Goal: Task Accomplishment & Management: Complete application form

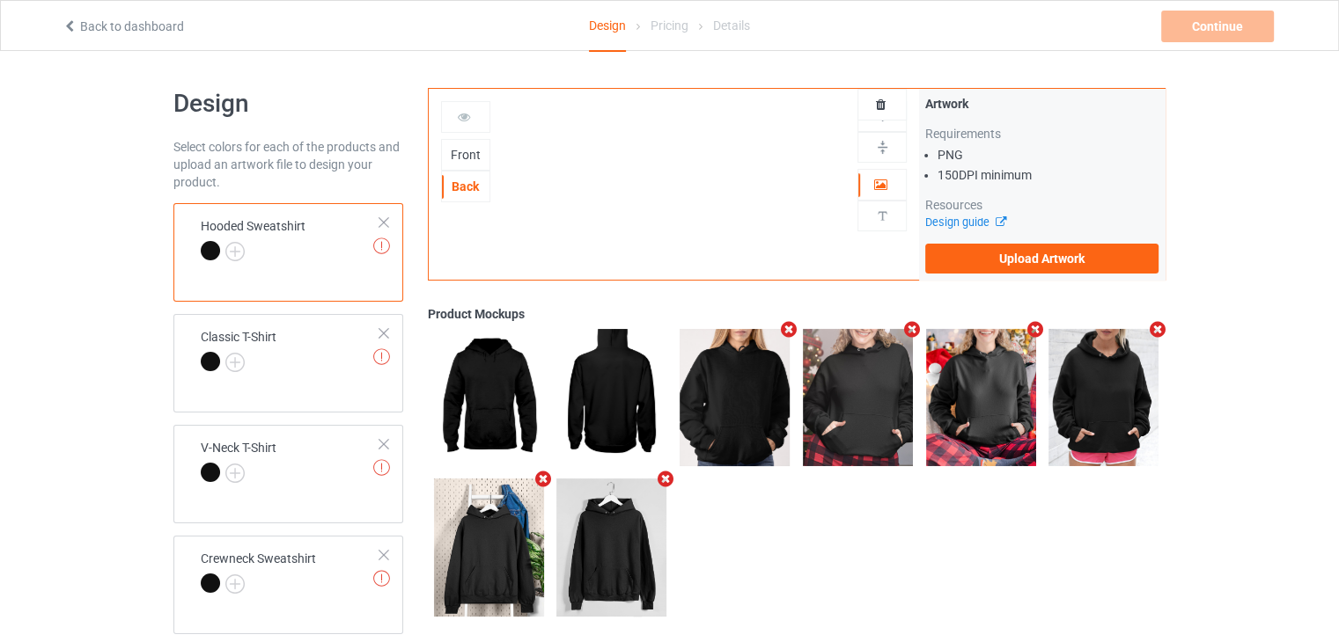
scroll to position [55, 0]
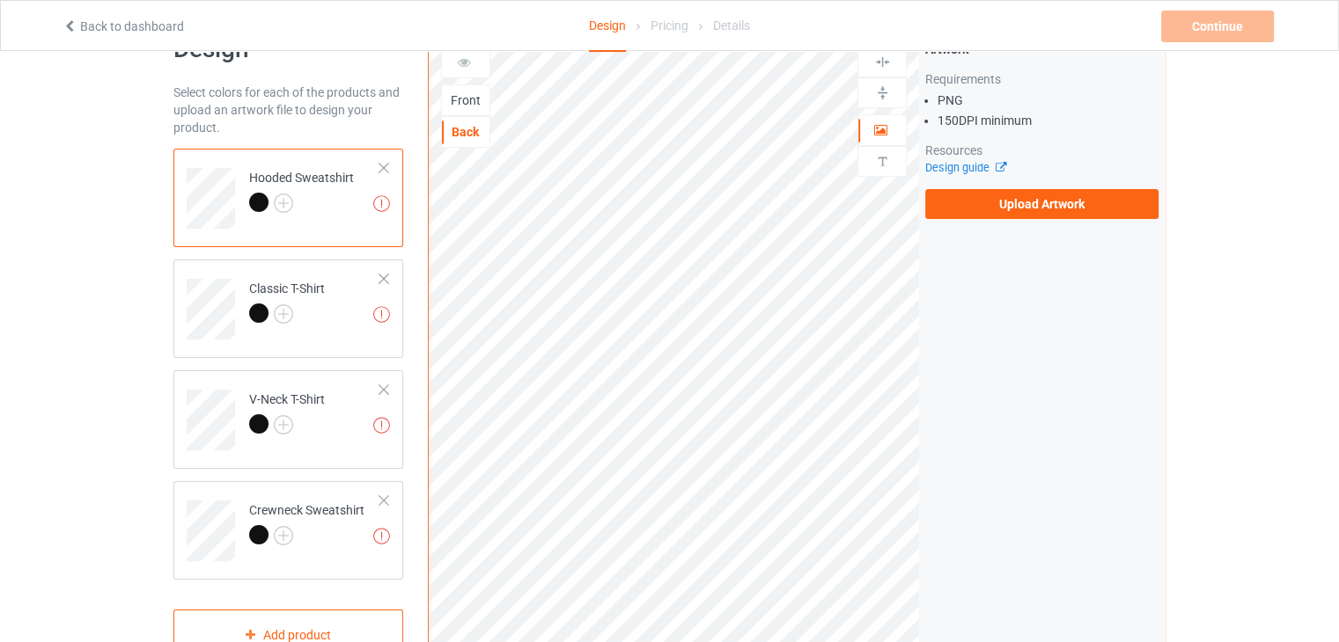
click at [346, 207] on div at bounding box center [301, 205] width 105 height 25
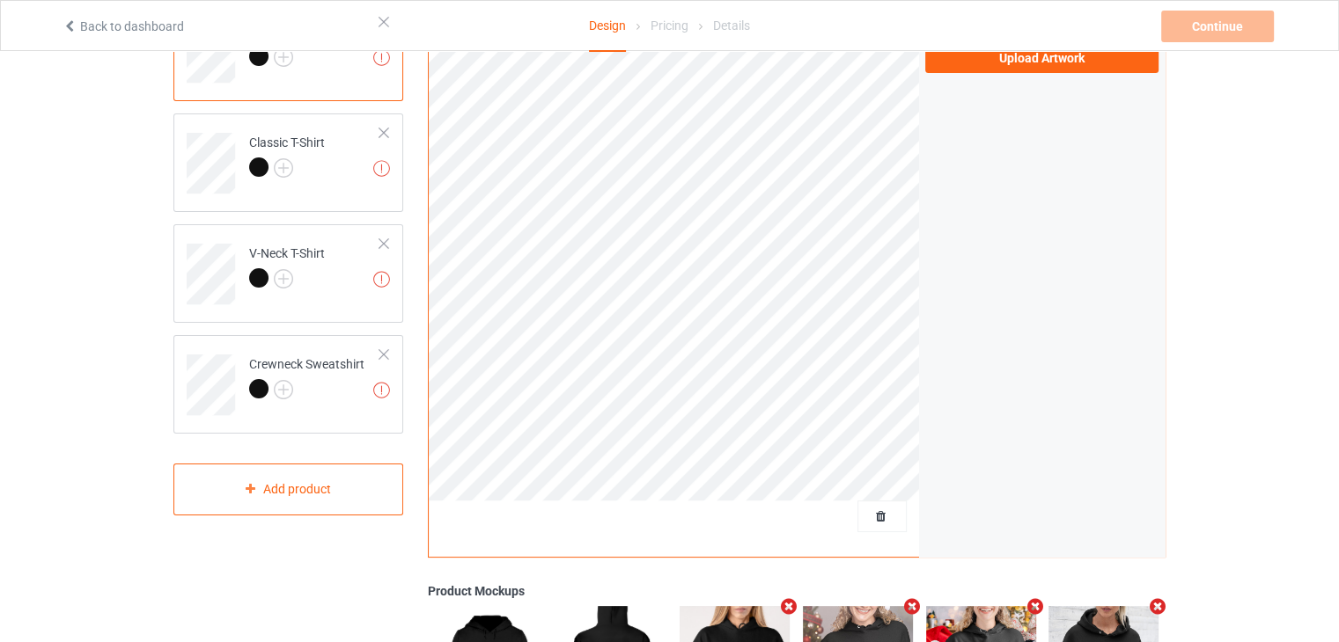
scroll to position [197, 0]
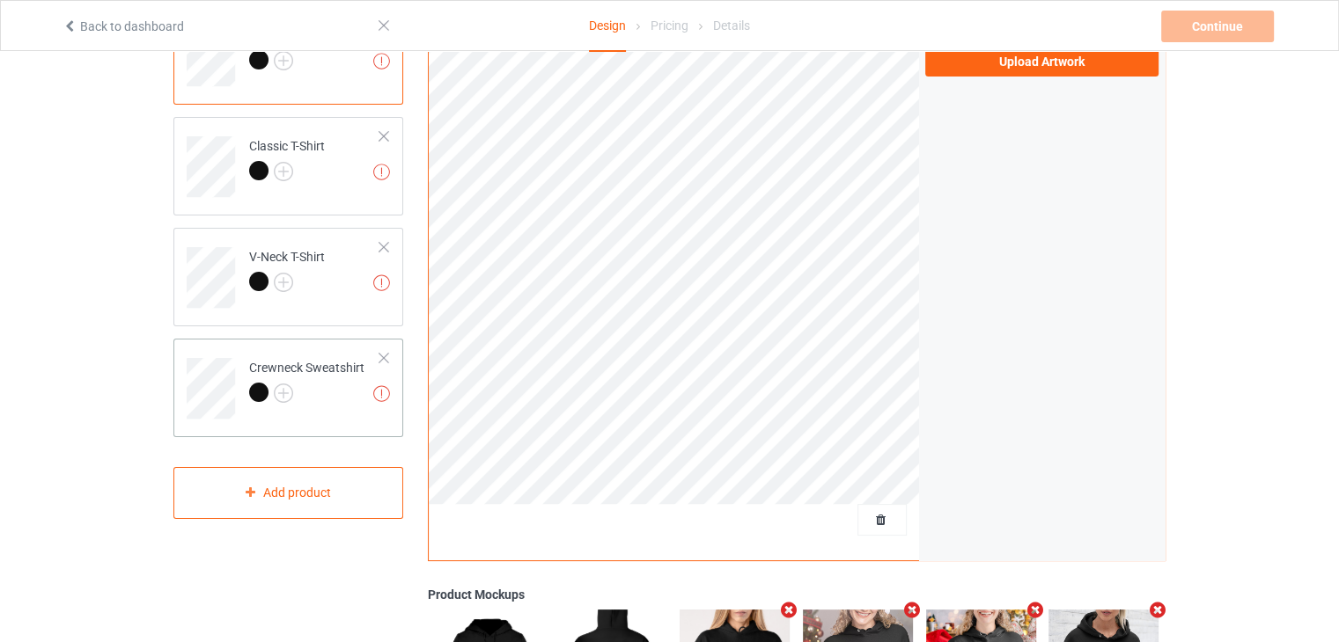
click at [334, 404] on div at bounding box center [306, 395] width 115 height 25
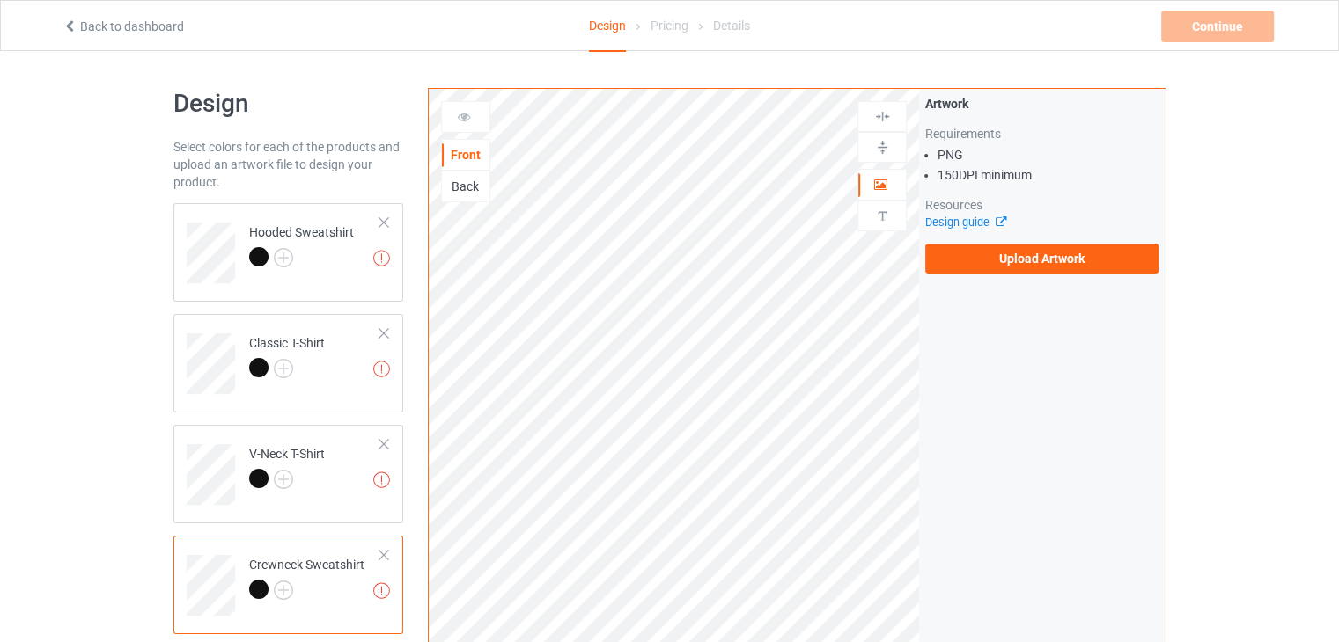
click at [469, 183] on div "Back" at bounding box center [466, 187] width 48 height 18
click at [347, 273] on td "Missing artworks Hooded Sweatshirt" at bounding box center [314, 246] width 150 height 73
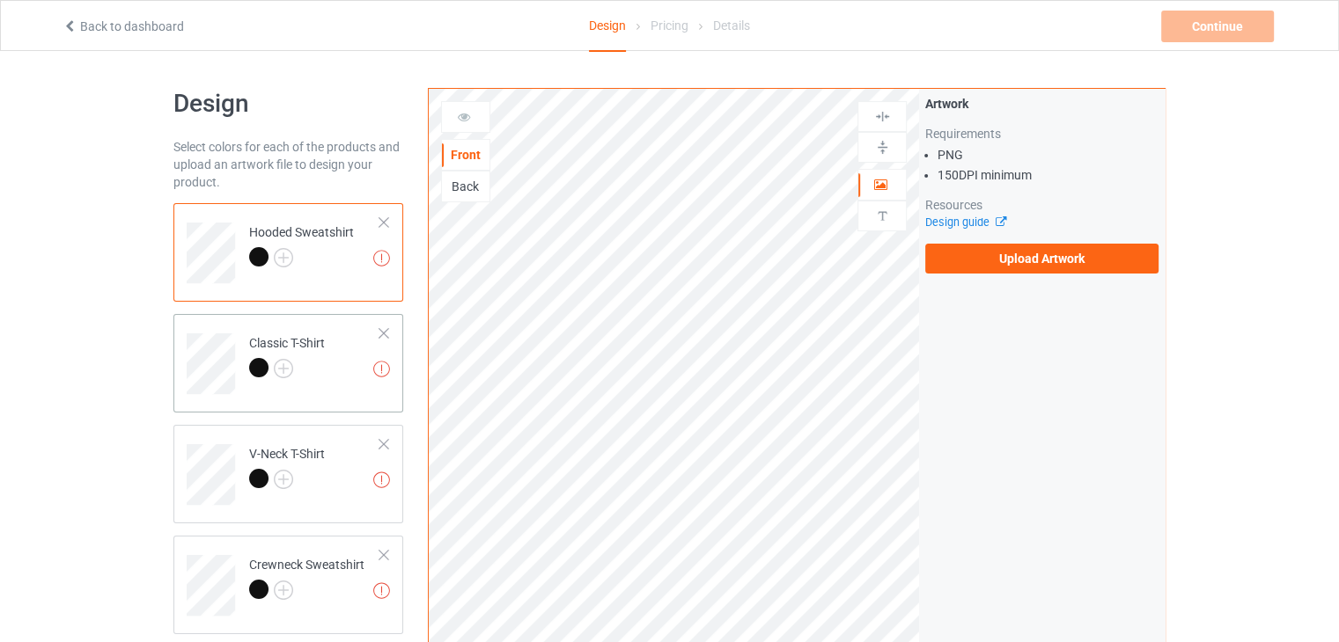
click at [348, 341] on td "Missing artworks Classic T-Shirt" at bounding box center [314, 357] width 150 height 73
click at [338, 279] on td "Missing artworks Hooded Sweatshirt" at bounding box center [314, 246] width 150 height 73
click at [475, 197] on div "Back" at bounding box center [465, 187] width 49 height 32
click at [459, 186] on div "Back" at bounding box center [466, 187] width 48 height 18
click at [281, 259] on img at bounding box center [283, 257] width 19 height 19
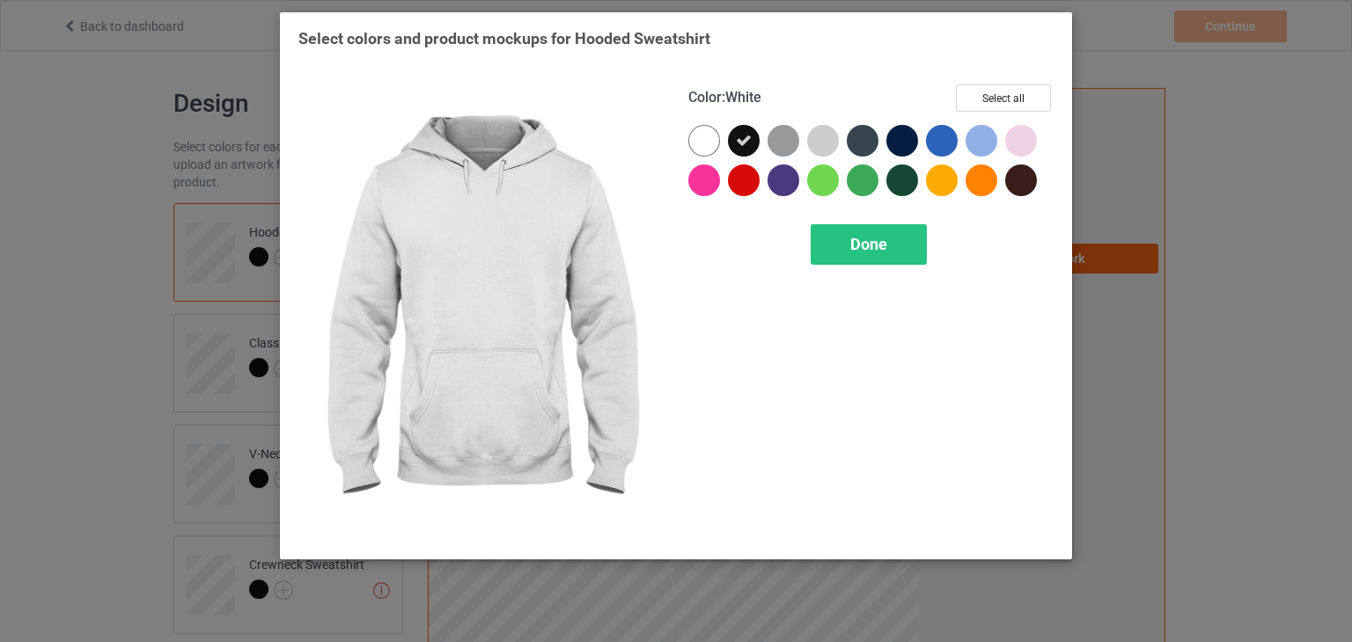
click at [715, 138] on div at bounding box center [704, 141] width 32 height 32
click at [714, 134] on div at bounding box center [704, 141] width 32 height 32
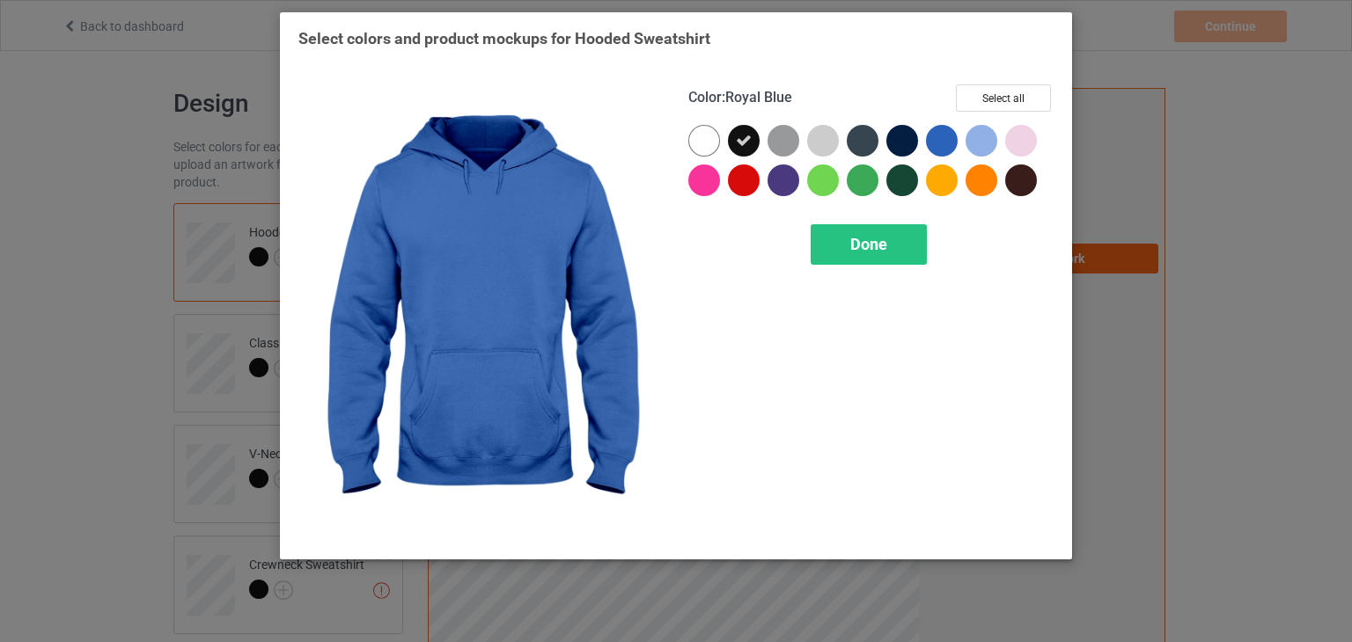
click at [948, 144] on div at bounding box center [942, 141] width 32 height 32
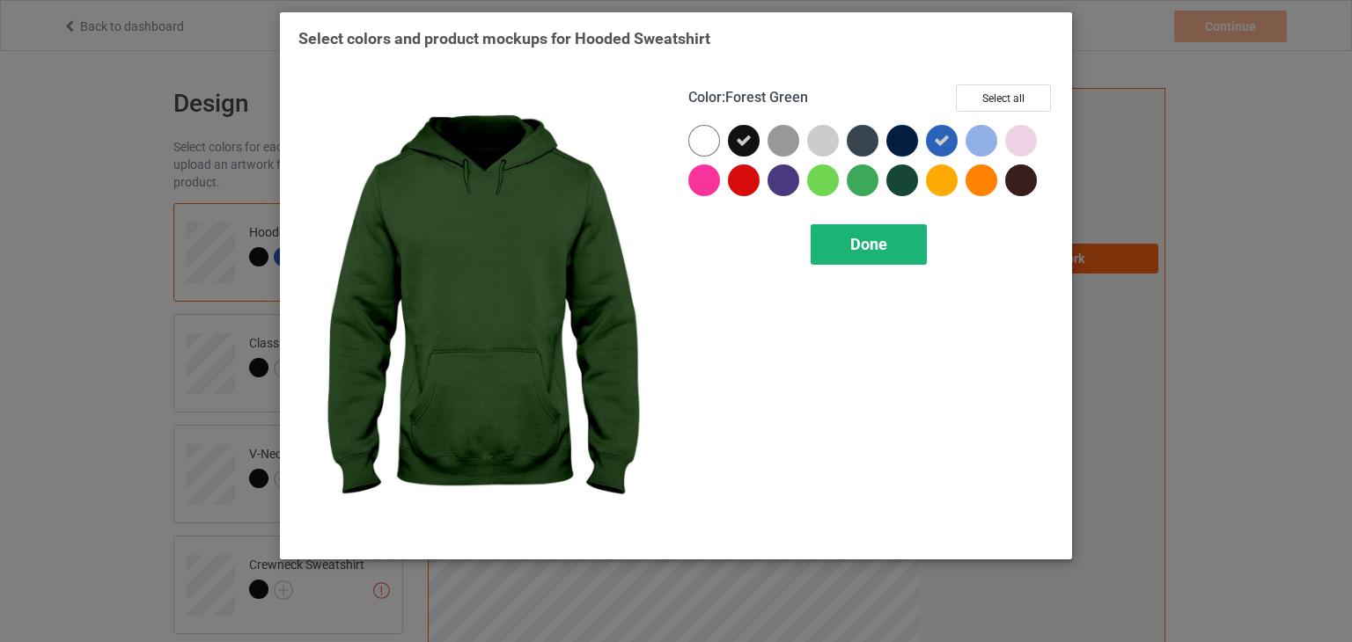
click at [875, 241] on span "Done" at bounding box center [868, 244] width 37 height 18
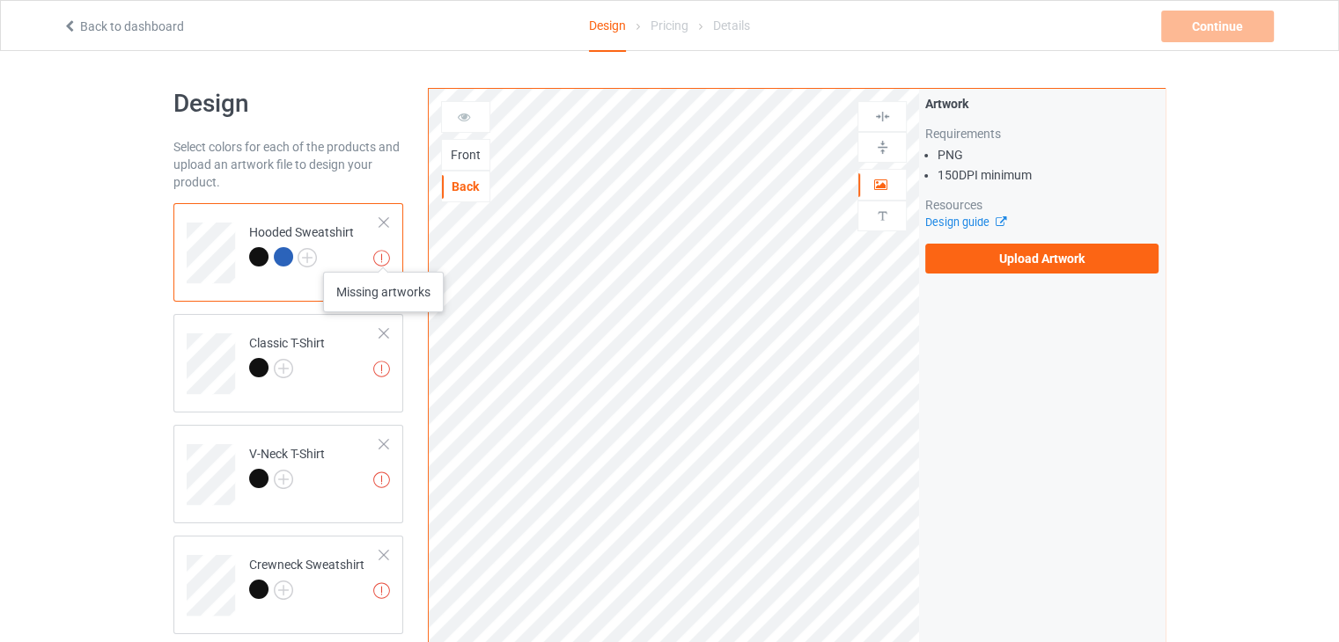
click at [383, 254] on img at bounding box center [381, 258] width 17 height 17
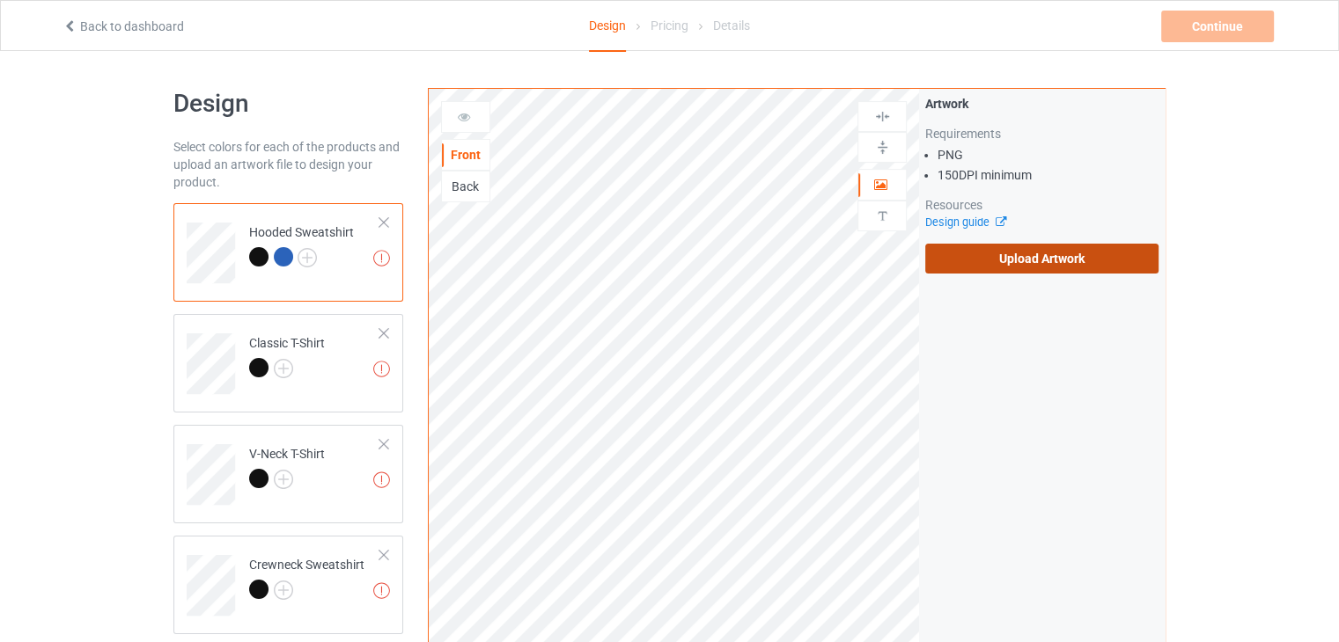
click at [1020, 258] on label "Upload Artwork" at bounding box center [1041, 259] width 233 height 30
click at [0, 0] on input "Upload Artwork" at bounding box center [0, 0] width 0 height 0
click at [465, 191] on div "Back" at bounding box center [466, 187] width 48 height 18
click at [469, 154] on div "Front" at bounding box center [466, 155] width 48 height 18
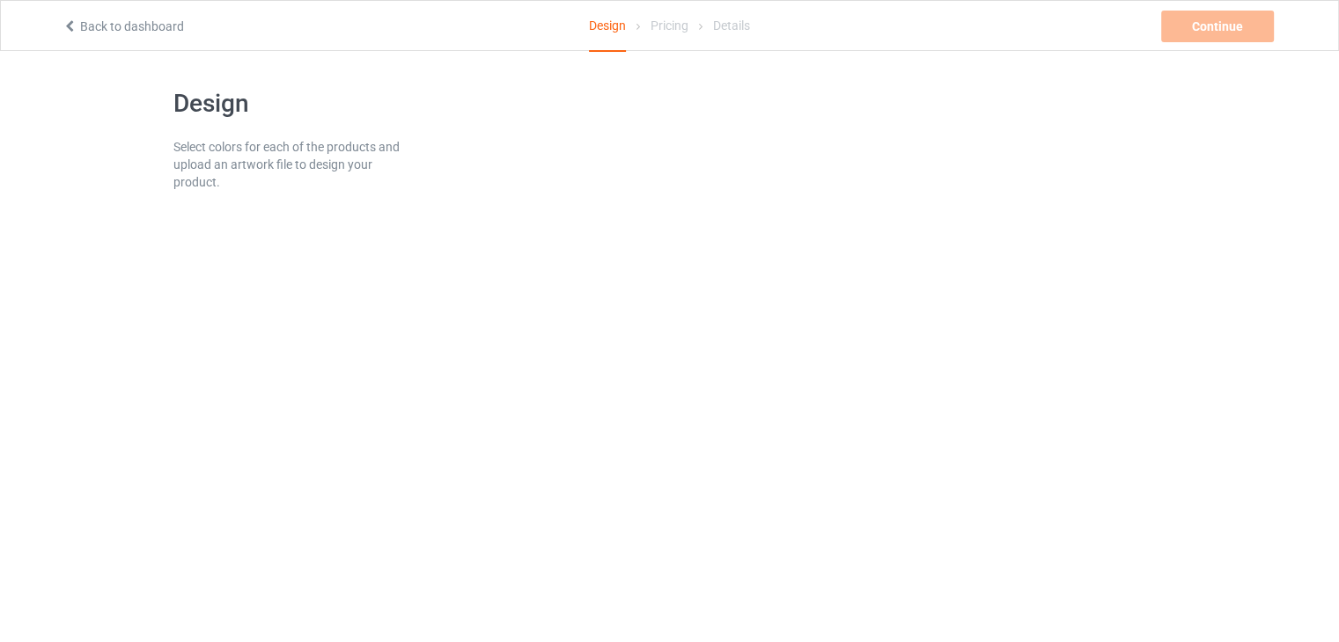
scroll to position [51, 0]
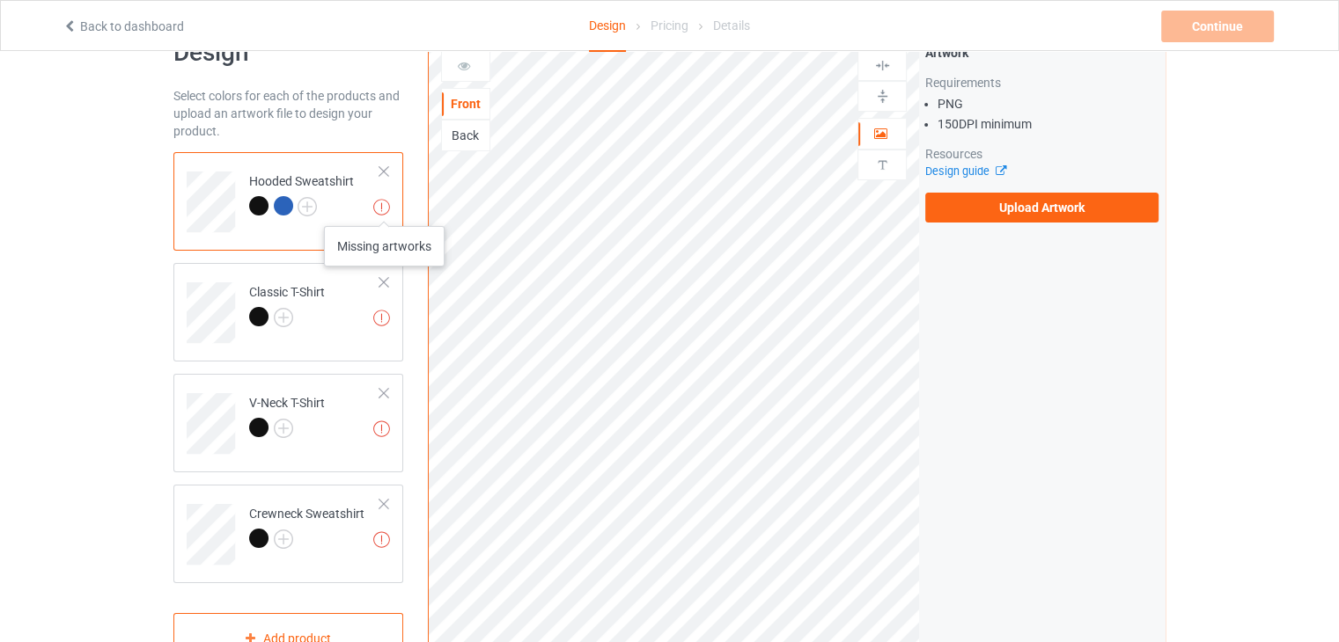
click at [384, 209] on img at bounding box center [381, 207] width 17 height 17
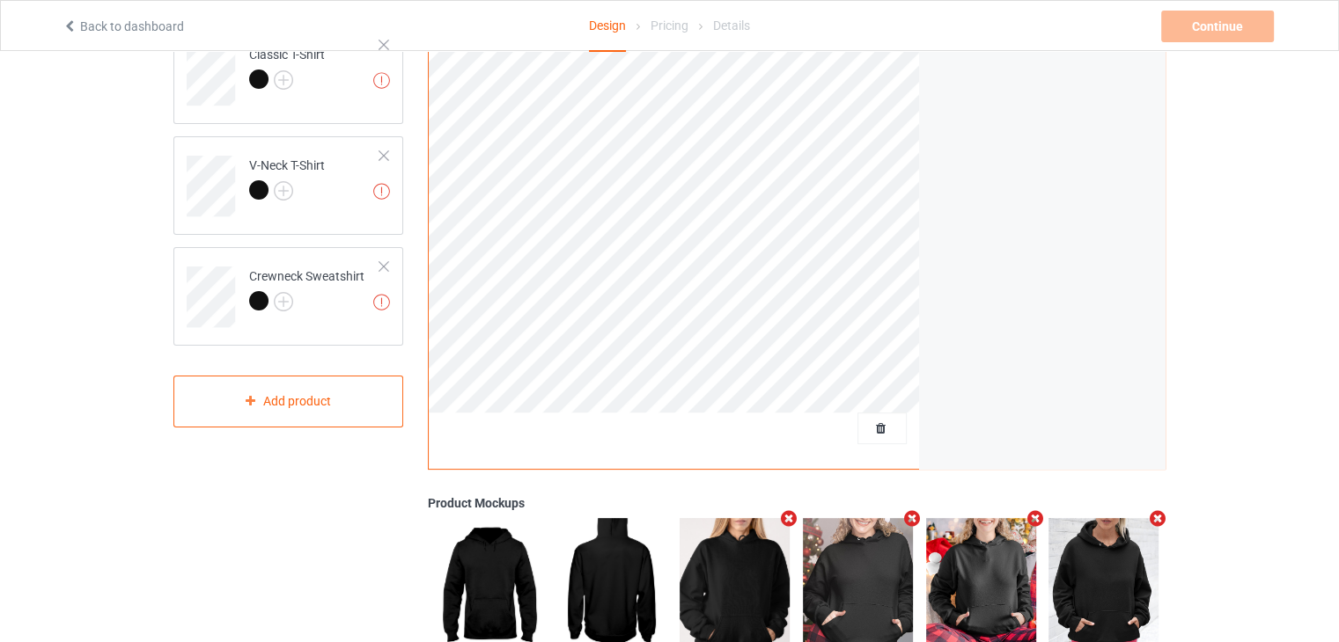
scroll to position [51, 0]
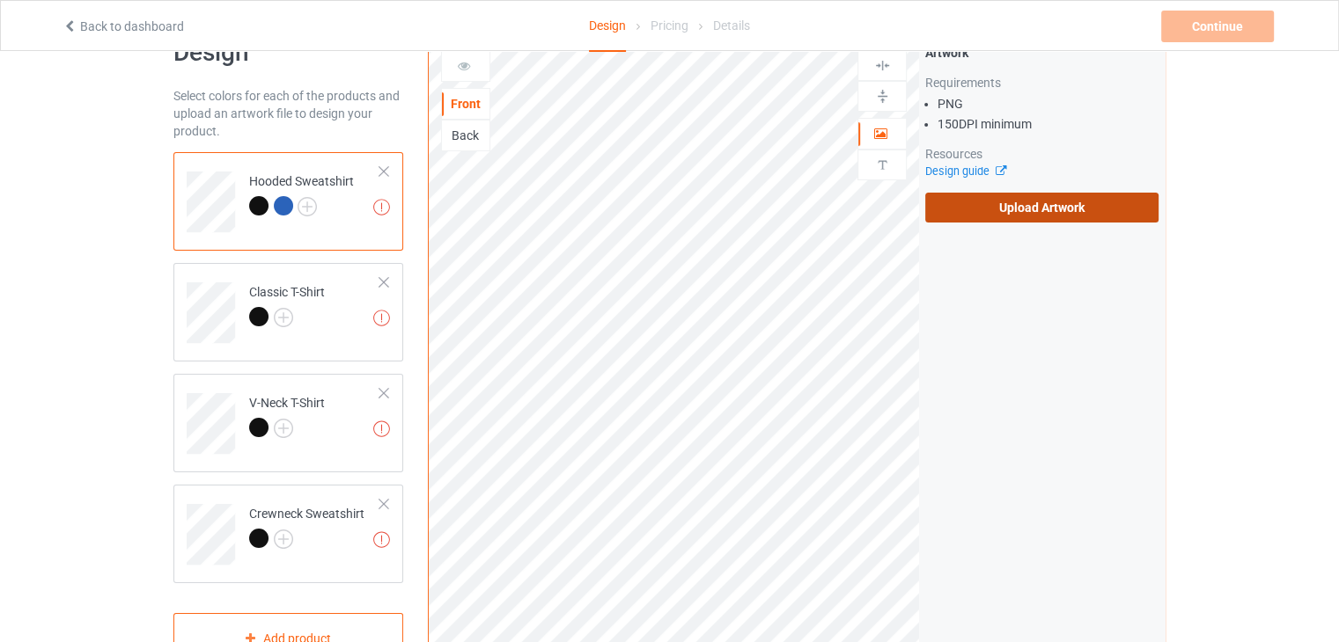
click at [1046, 196] on label "Upload Artwork" at bounding box center [1041, 208] width 233 height 30
click at [0, 0] on input "Upload Artwork" at bounding box center [0, 0] width 0 height 0
click at [1078, 205] on label "Upload Artwork" at bounding box center [1041, 208] width 233 height 30
click at [0, 0] on input "Upload Artwork" at bounding box center [0, 0] width 0 height 0
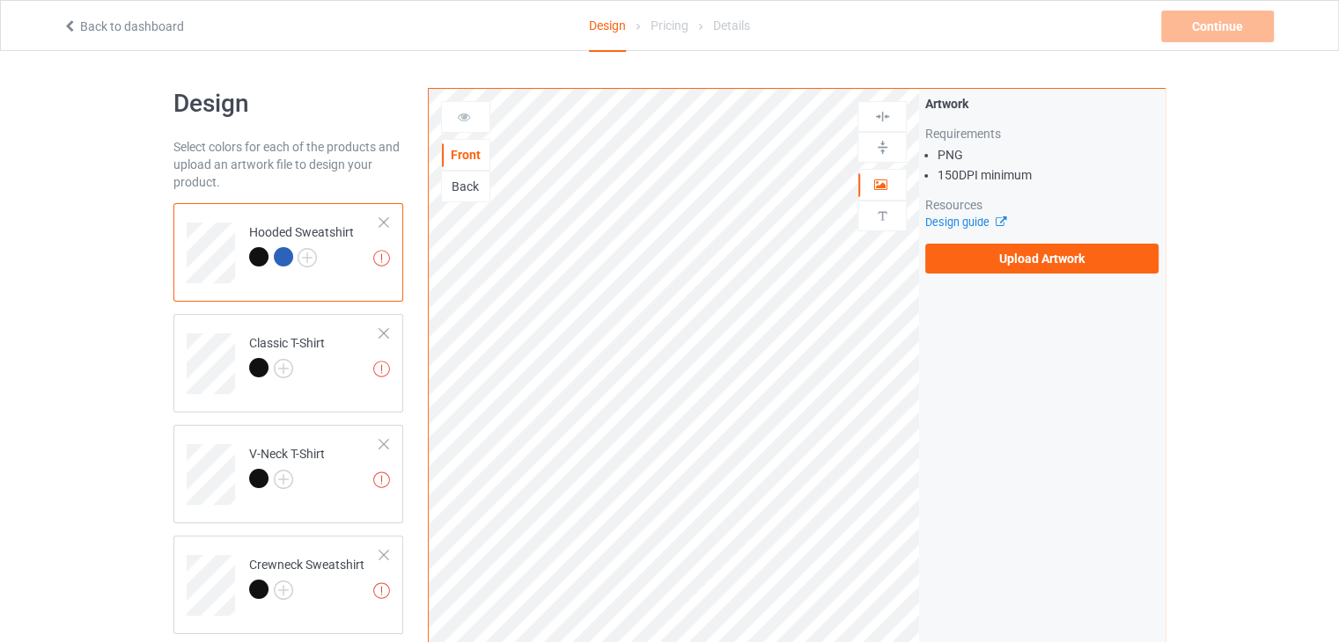
click at [461, 190] on div "Back" at bounding box center [466, 187] width 48 height 18
click at [323, 393] on td "Missing artworks Classic T-Shirt" at bounding box center [314, 357] width 150 height 73
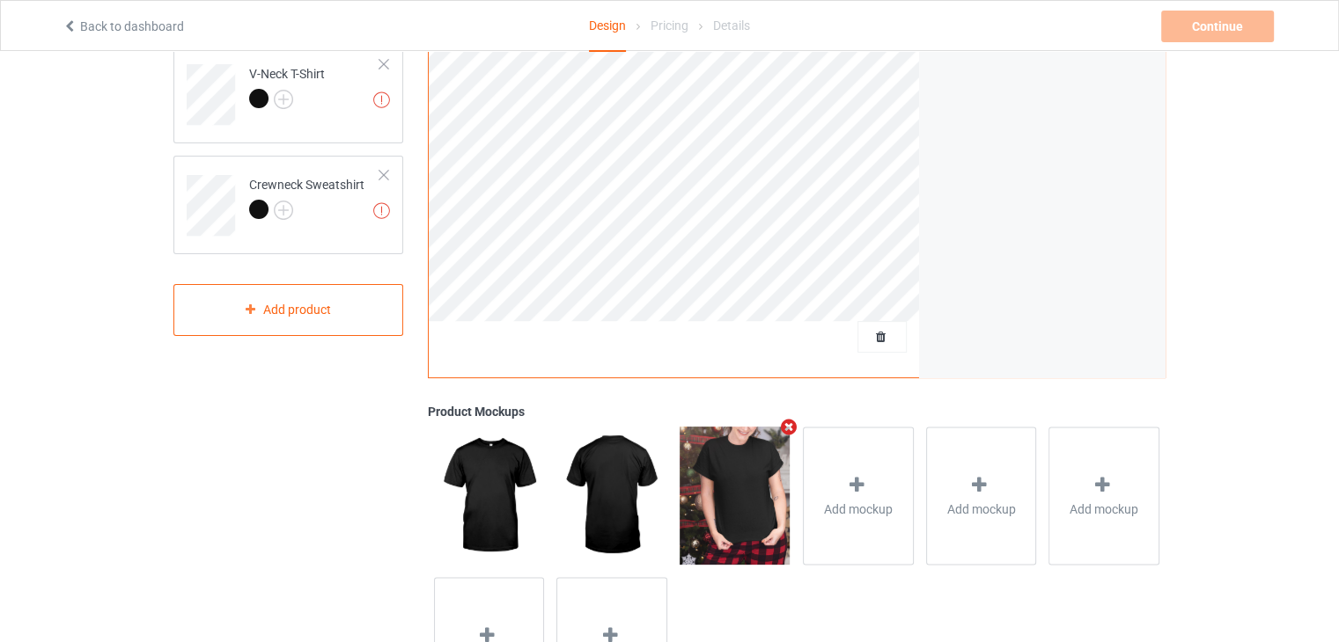
scroll to position [380, 0]
click at [377, 237] on div "Missing artworks Crewneck Sweatshirt" at bounding box center [288, 205] width 230 height 99
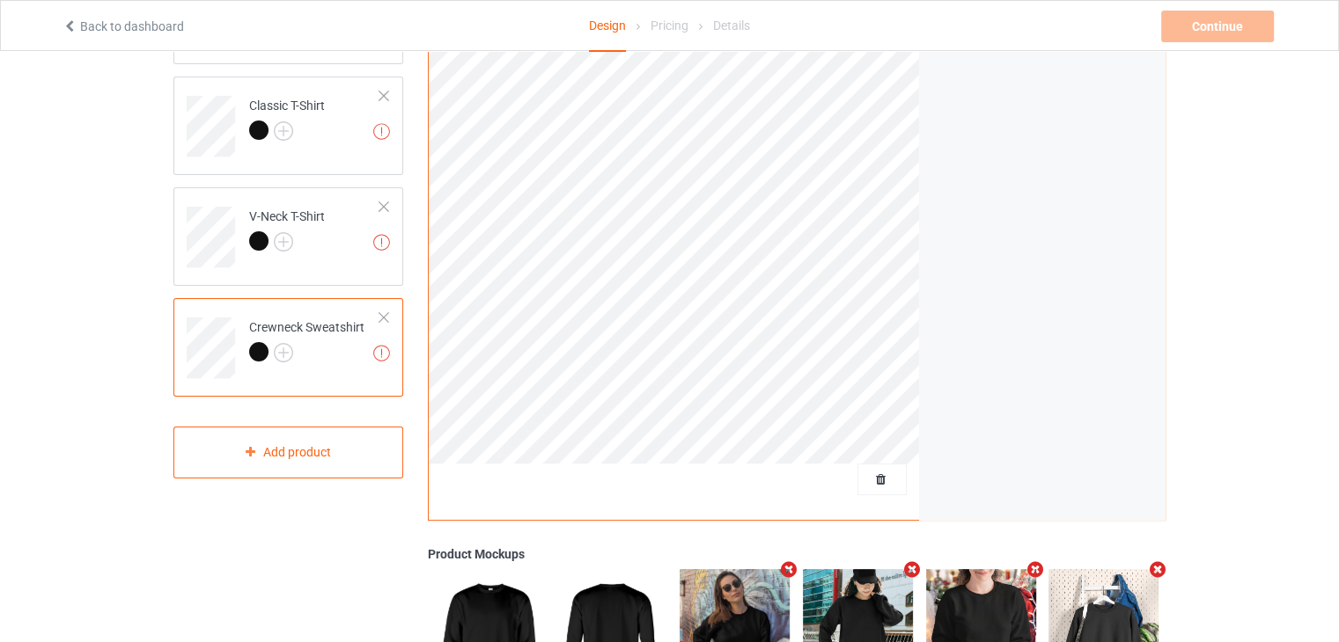
scroll to position [236, 0]
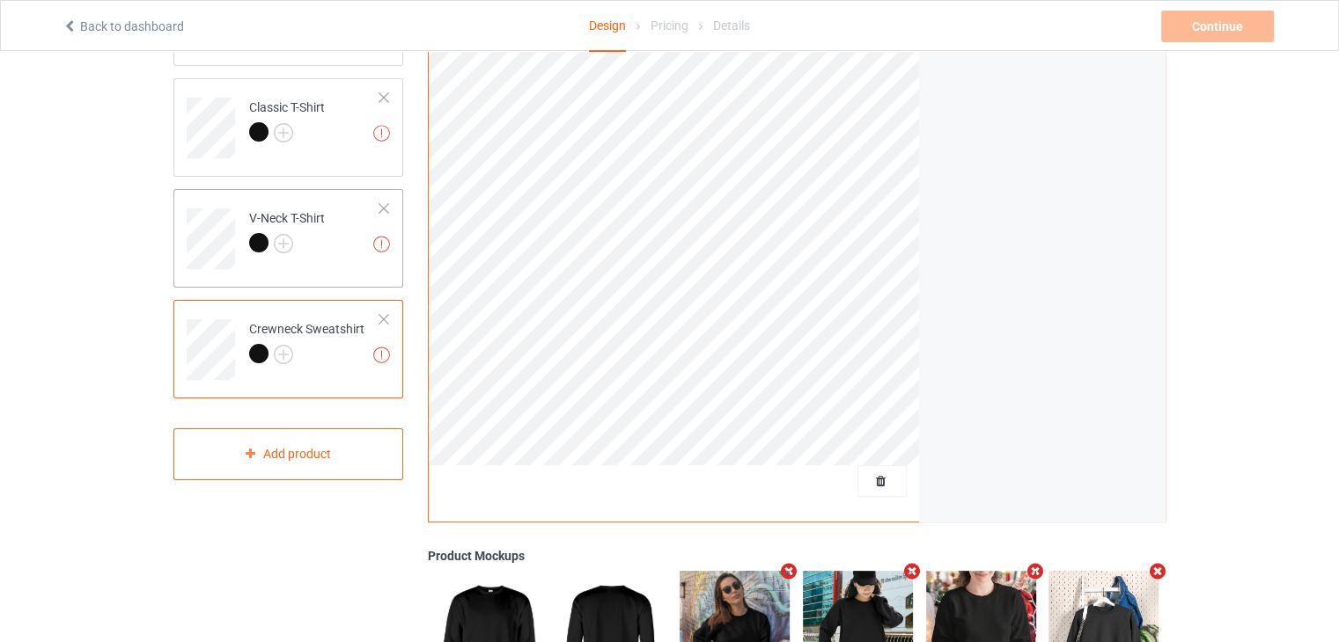
click at [316, 237] on div at bounding box center [287, 245] width 76 height 25
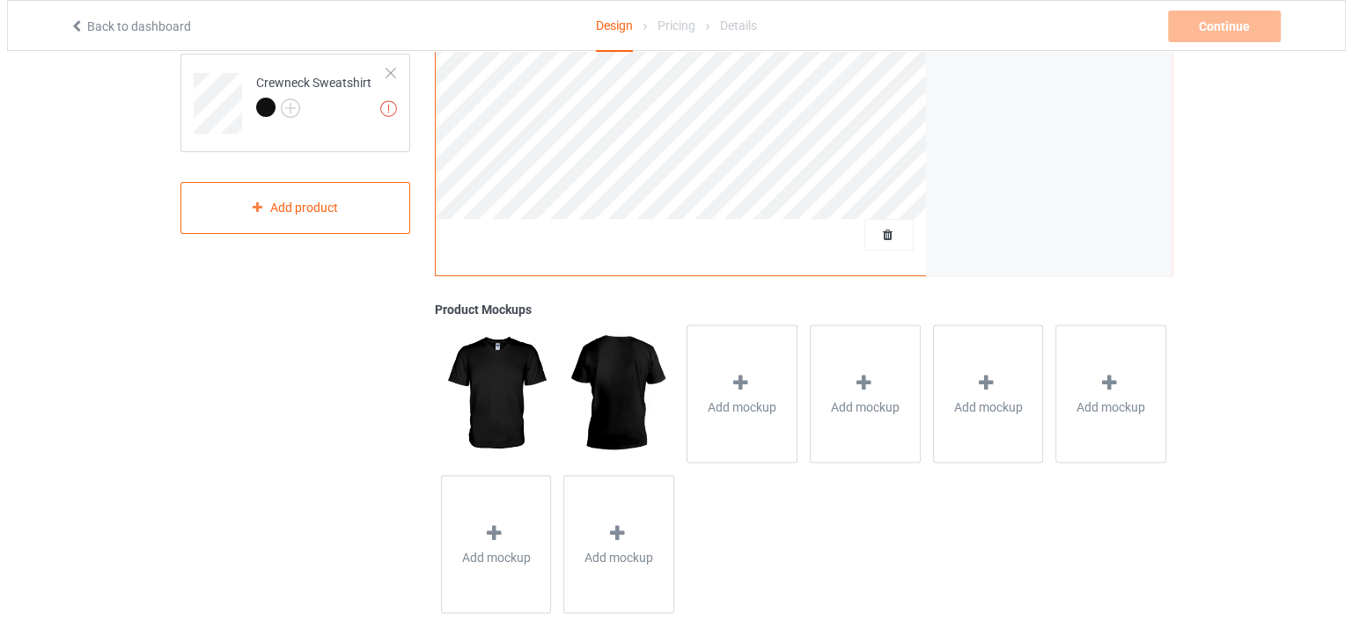
scroll to position [489, 0]
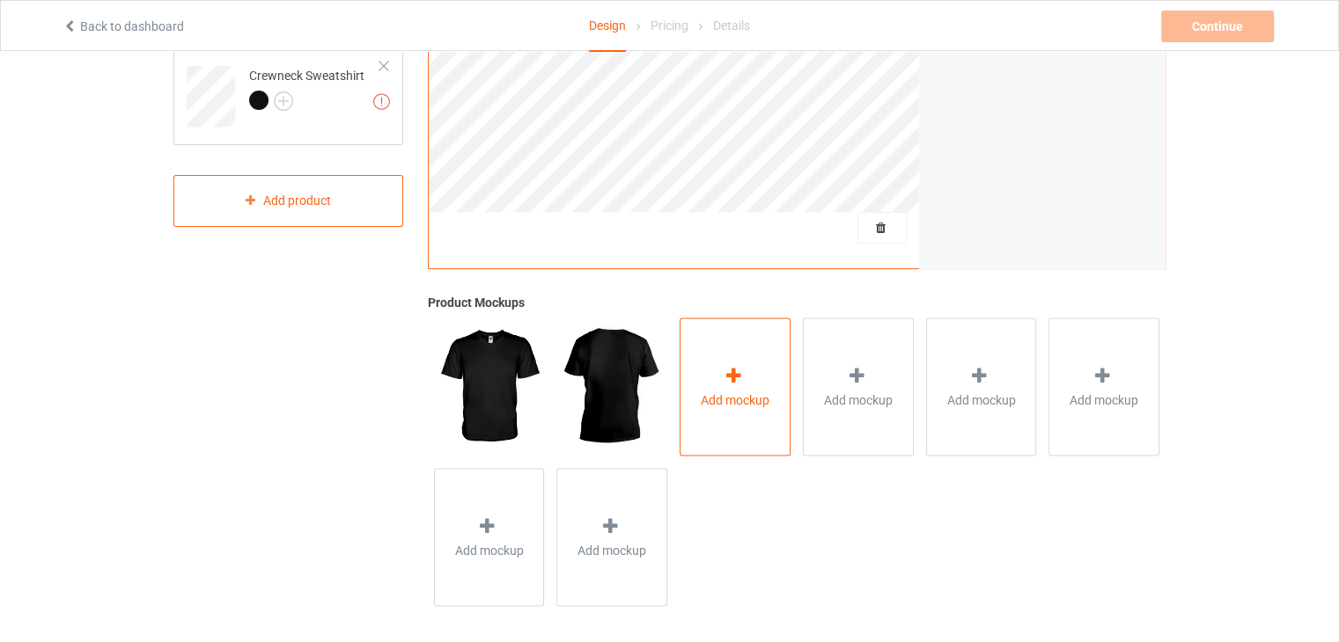
click at [746, 434] on div "Add mockup" at bounding box center [734, 387] width 111 height 138
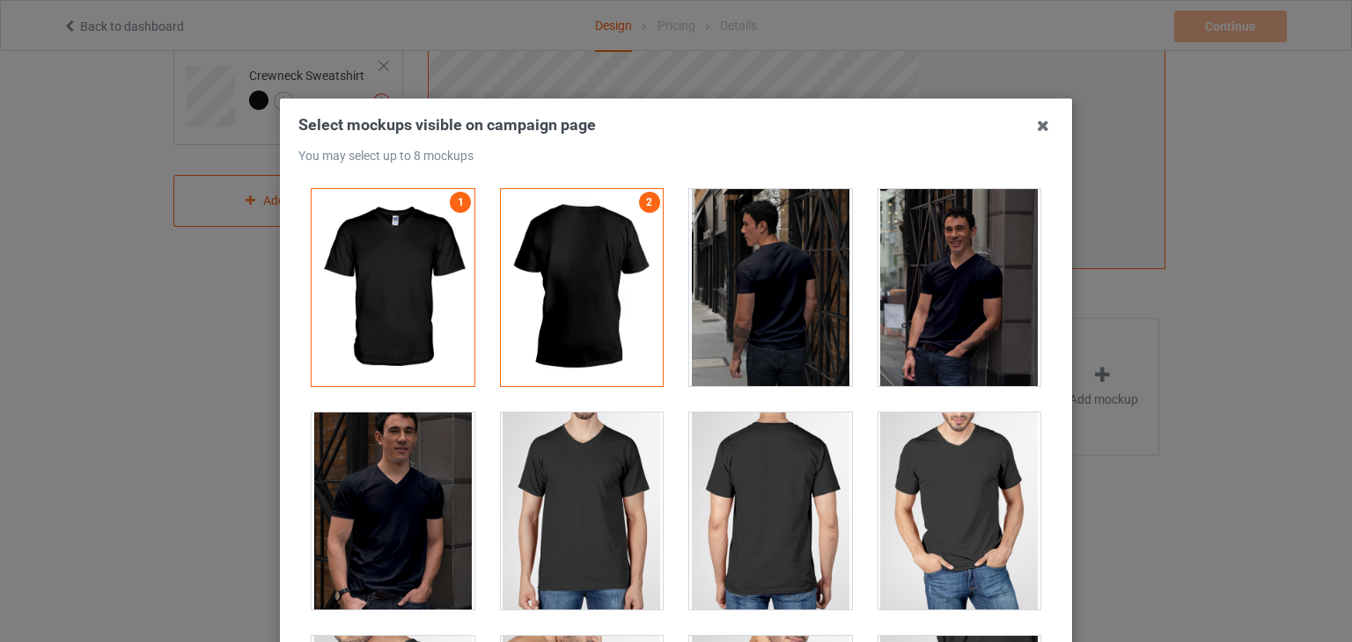
click at [767, 481] on div at bounding box center [770, 511] width 163 height 197
drag, startPoint x: 767, startPoint y: 481, endPoint x: 871, endPoint y: 481, distance: 103.8
click at [871, 481] on div "1 2 3" at bounding box center [675, 433] width 755 height 514
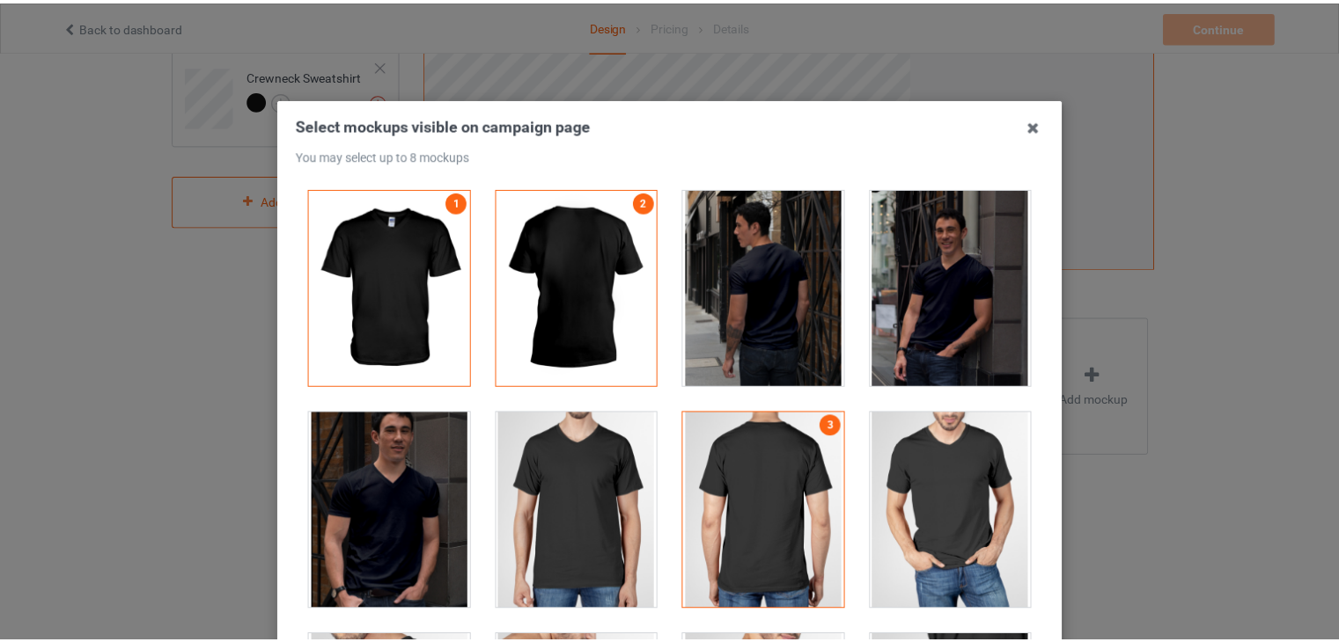
scroll to position [226, 0]
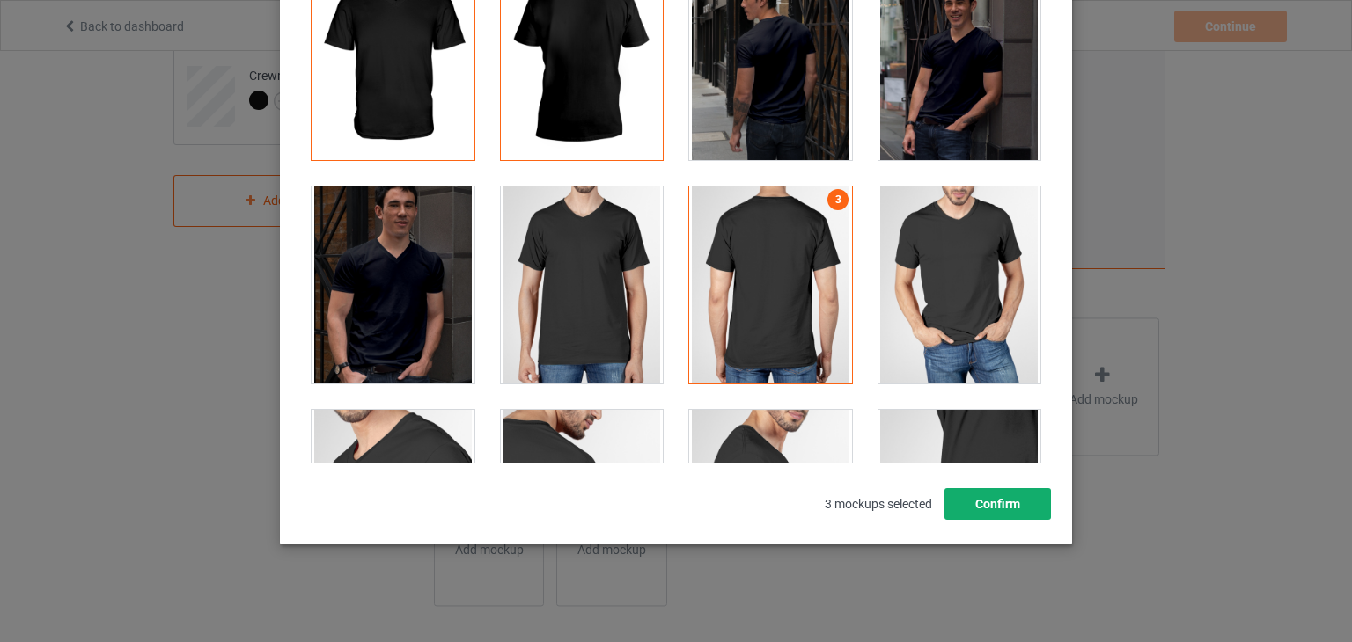
click at [991, 490] on button "Confirm" at bounding box center [997, 504] width 106 height 32
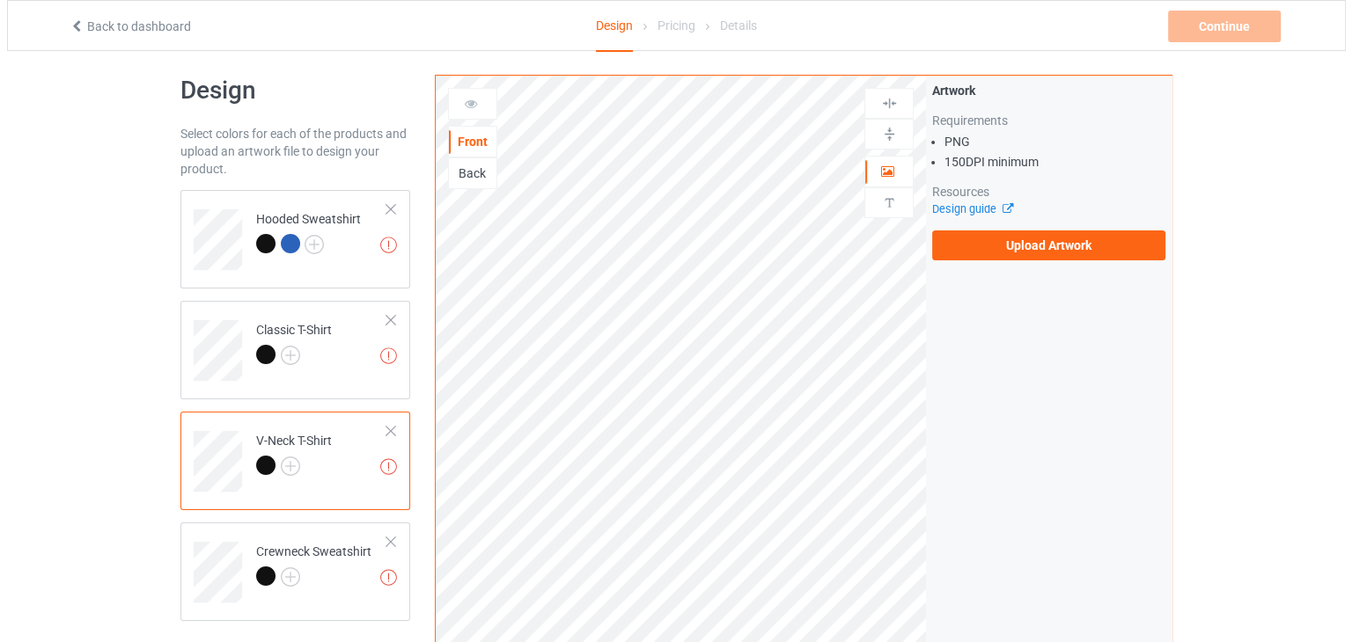
scroll to position [12, 0]
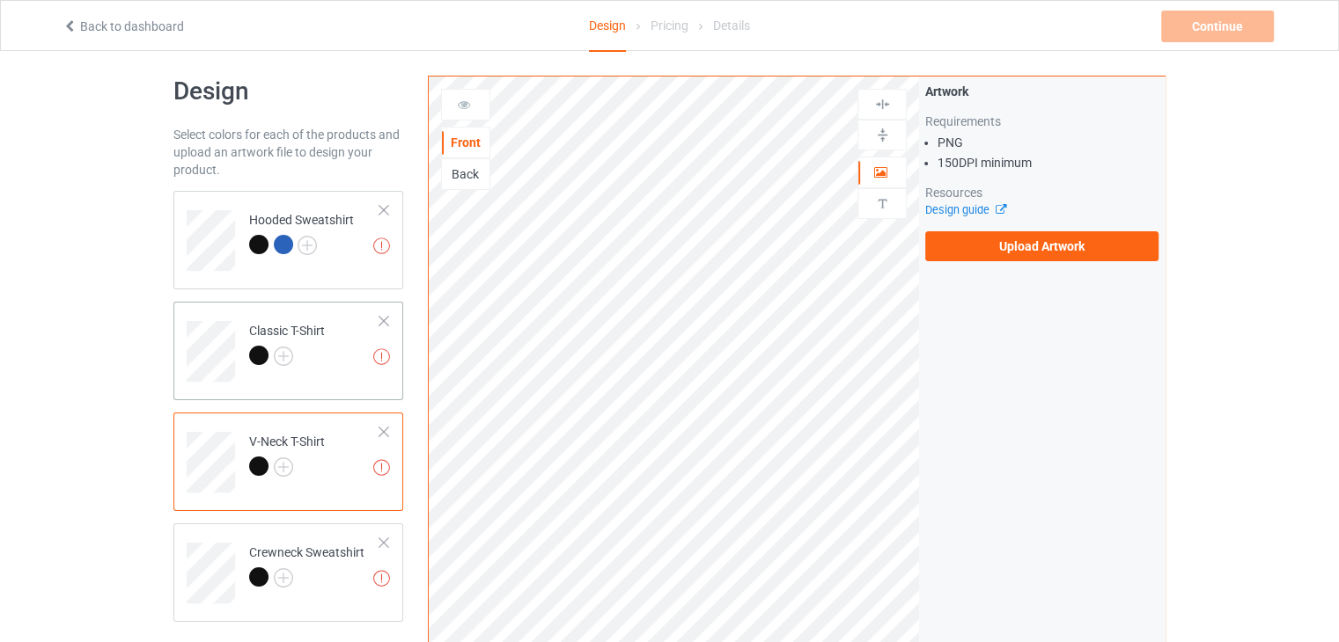
click at [338, 342] on td "Missing artworks Classic T-Shirt" at bounding box center [314, 345] width 150 height 73
click at [349, 265] on td "Missing artworks Hooded Sweatshirt" at bounding box center [314, 234] width 150 height 73
click at [466, 167] on div "Back" at bounding box center [466, 174] width 48 height 18
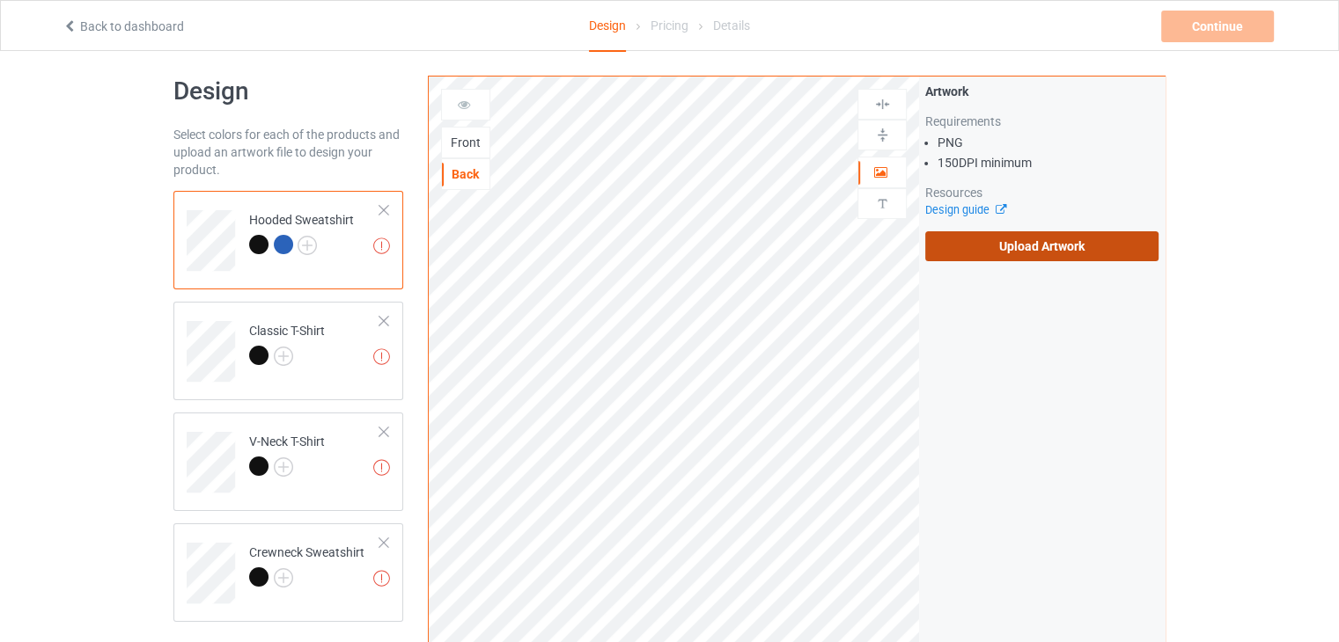
click at [972, 245] on label "Upload Artwork" at bounding box center [1041, 246] width 233 height 30
click at [0, 0] on input "Upload Artwork" at bounding box center [0, 0] width 0 height 0
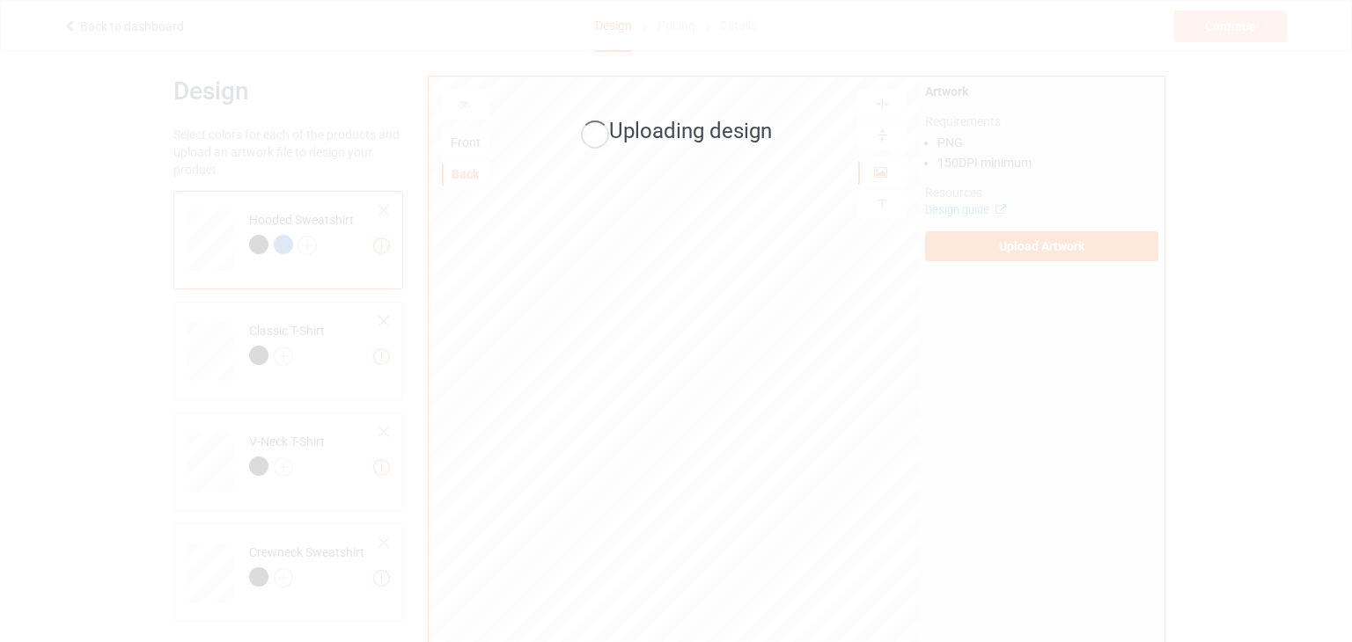
click at [635, 50] on div "Uploading design" at bounding box center [676, 321] width 1352 height 642
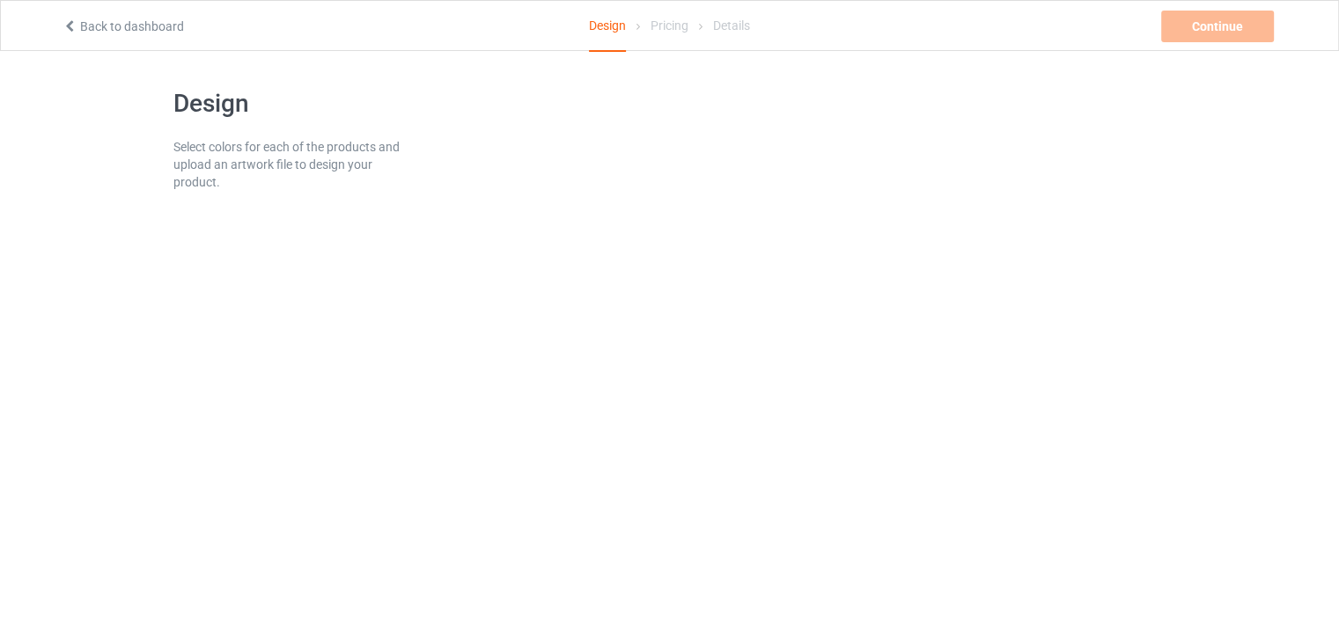
click at [686, 29] on div "Pricing" at bounding box center [669, 25] width 38 height 49
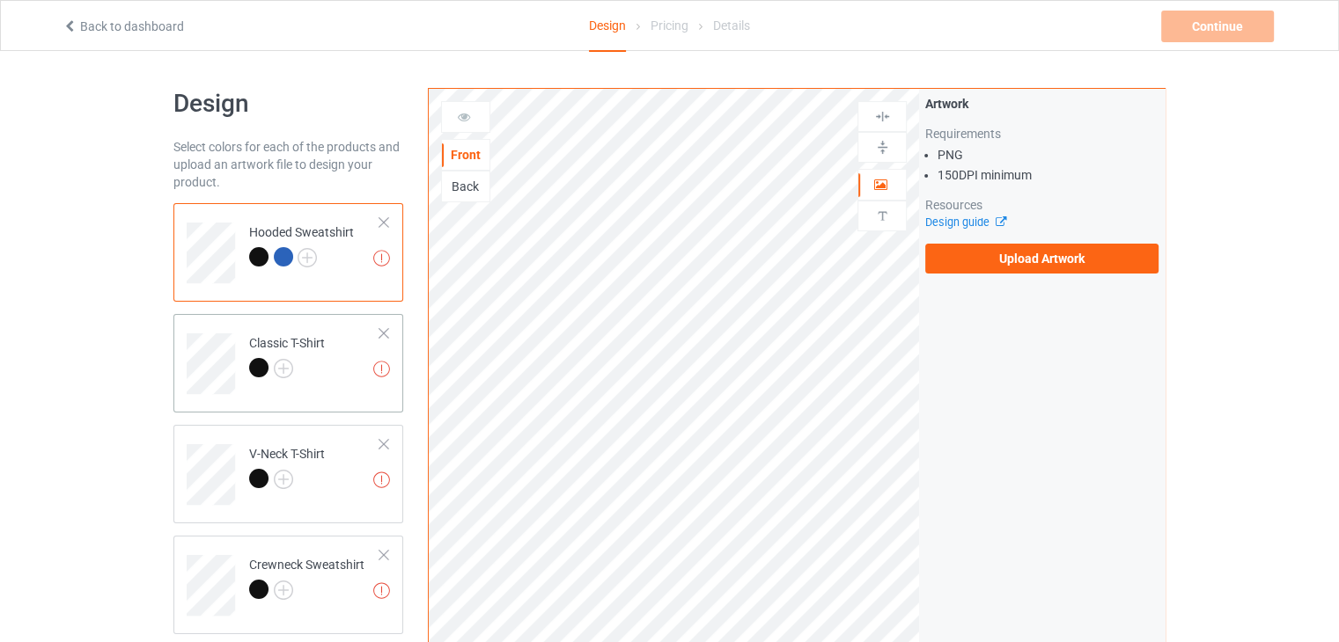
click at [315, 360] on div at bounding box center [287, 370] width 76 height 25
click at [356, 228] on td "Missing artworks Hooded Sweatshirt" at bounding box center [314, 246] width 150 height 73
click at [289, 404] on div "Missing artworks Classic T-Shirt" at bounding box center [288, 363] width 230 height 99
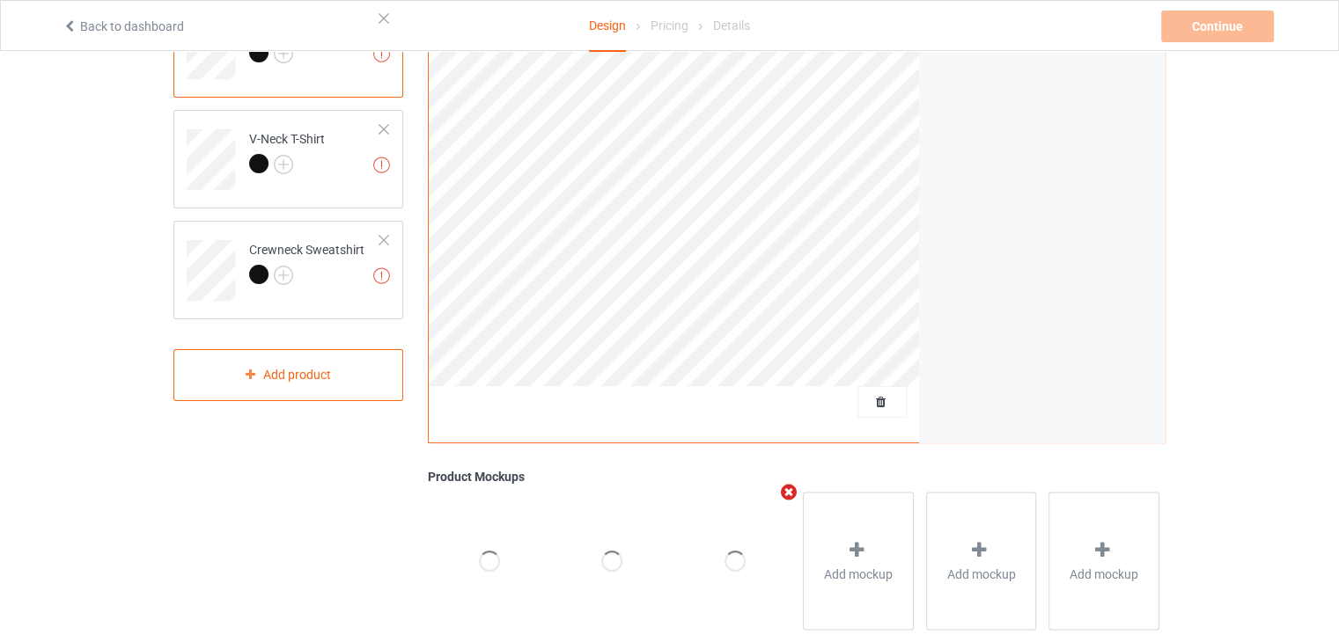
scroll to position [264, 0]
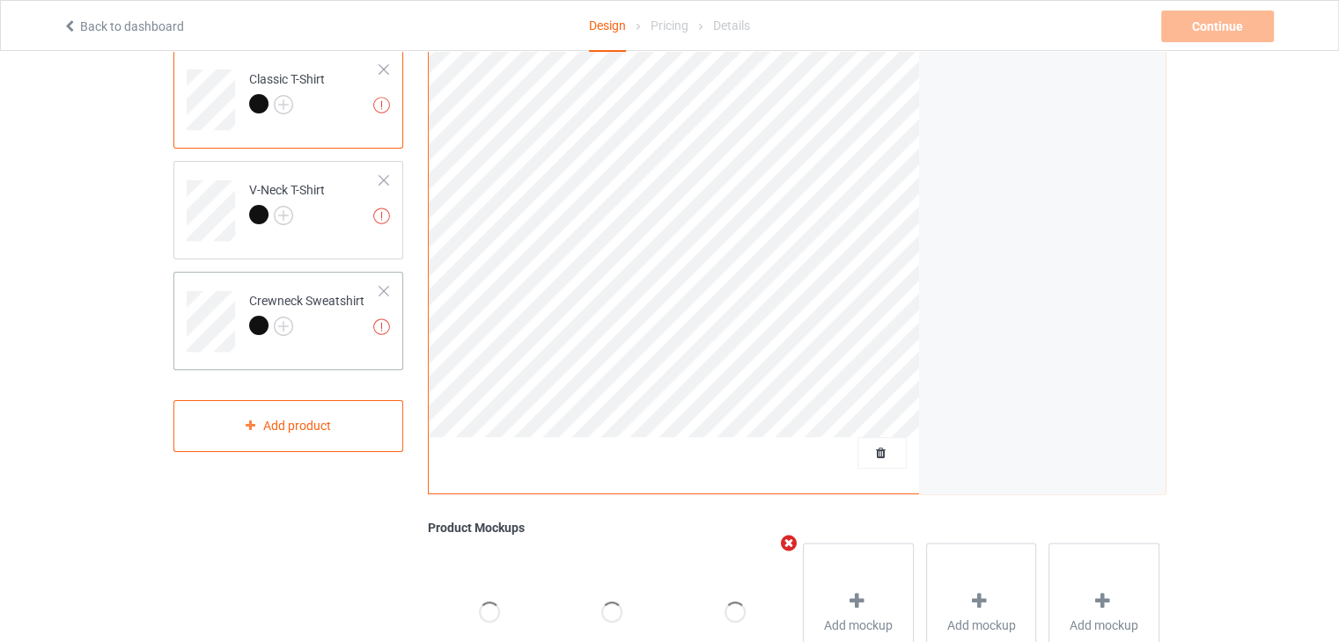
click at [250, 325] on div at bounding box center [258, 325] width 19 height 19
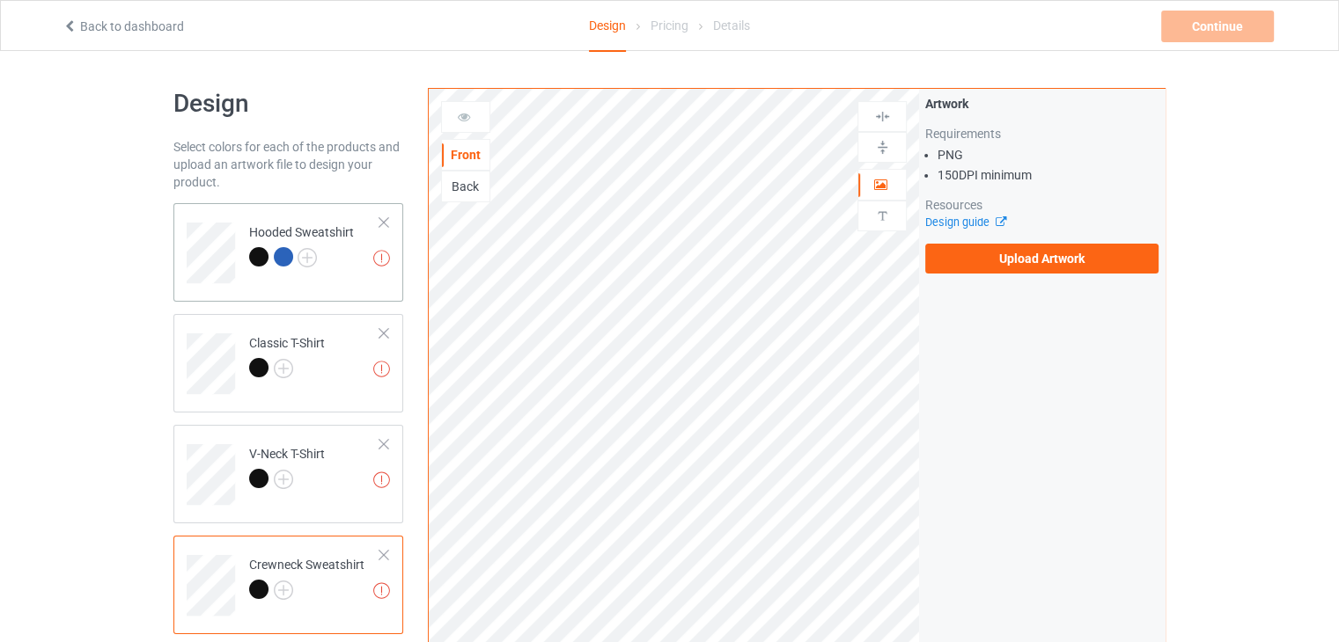
click at [259, 261] on div at bounding box center [258, 256] width 19 height 19
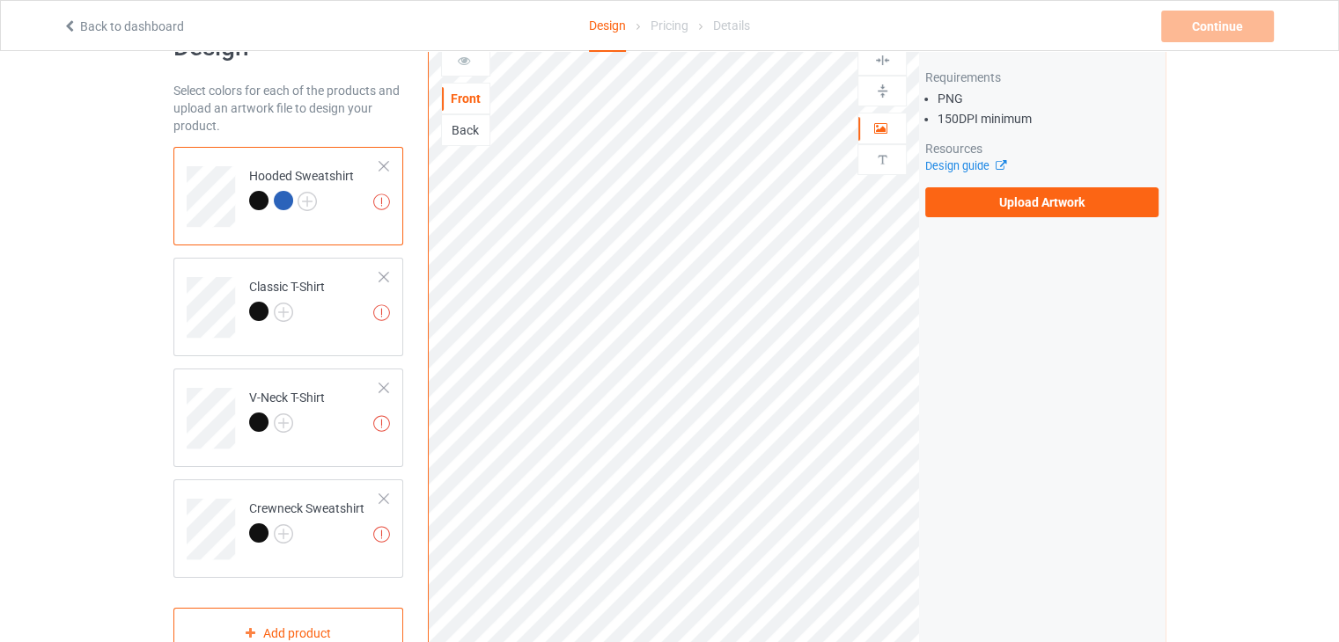
scroll to position [55, 0]
click at [1059, 202] on label "Upload Artwork" at bounding box center [1041, 204] width 233 height 30
click at [0, 0] on input "Upload Artwork" at bounding box center [0, 0] width 0 height 0
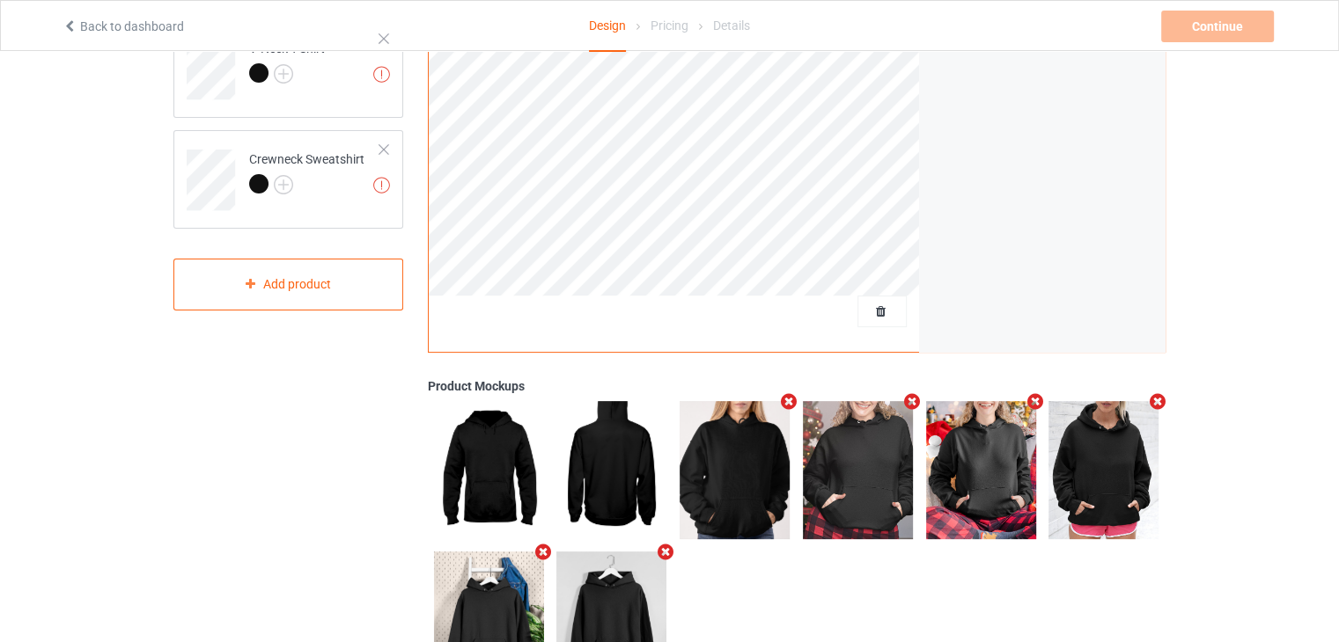
scroll to position [495, 0]
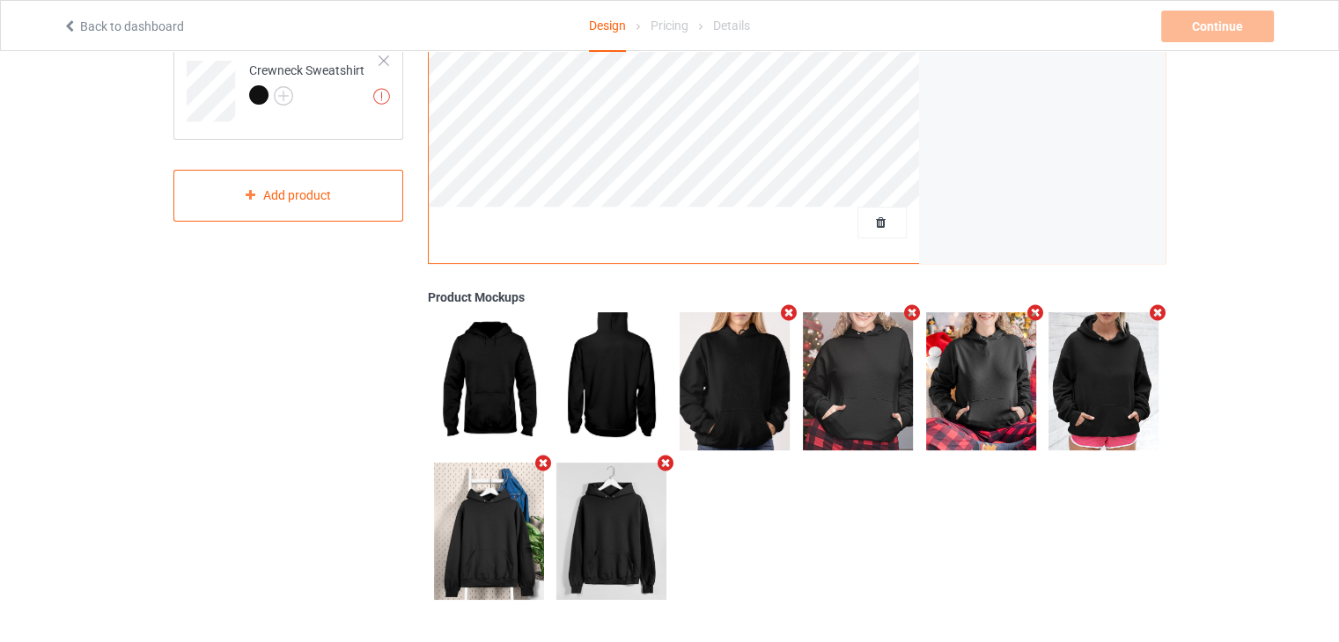
click at [745, 385] on img at bounding box center [734, 380] width 110 height 137
drag, startPoint x: 837, startPoint y: 428, endPoint x: 838, endPoint y: 371, distance: 57.2
click at [838, 371] on img at bounding box center [858, 380] width 110 height 137
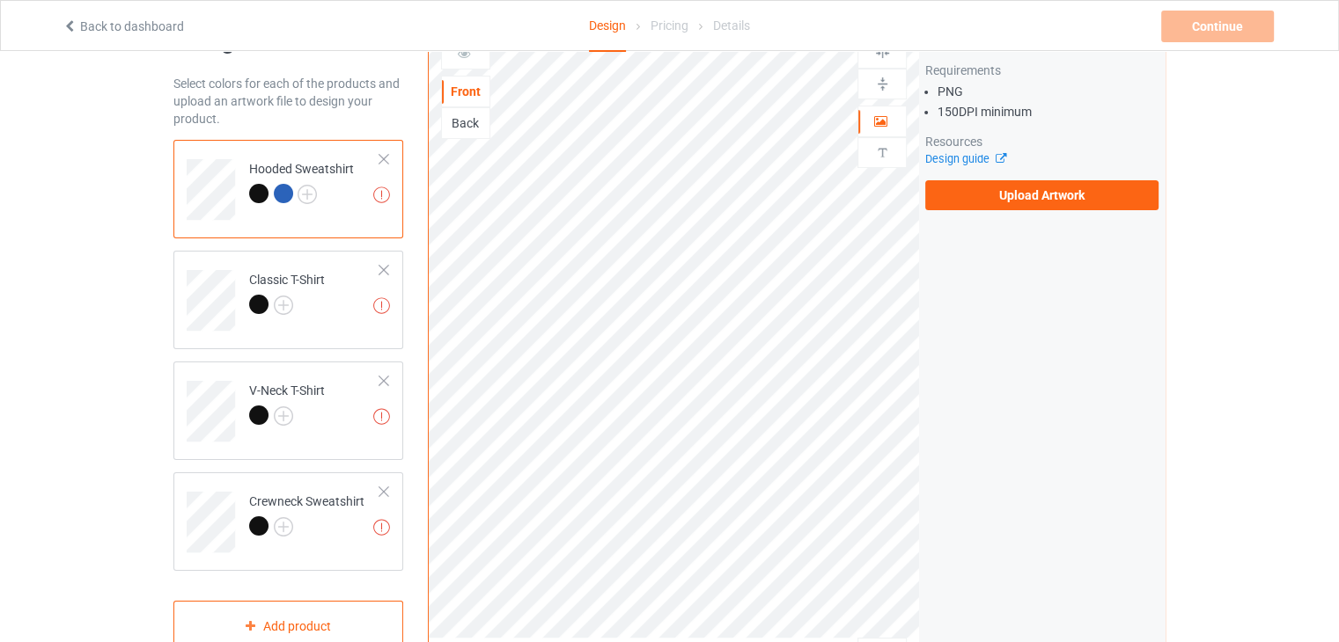
scroll to position [0, 0]
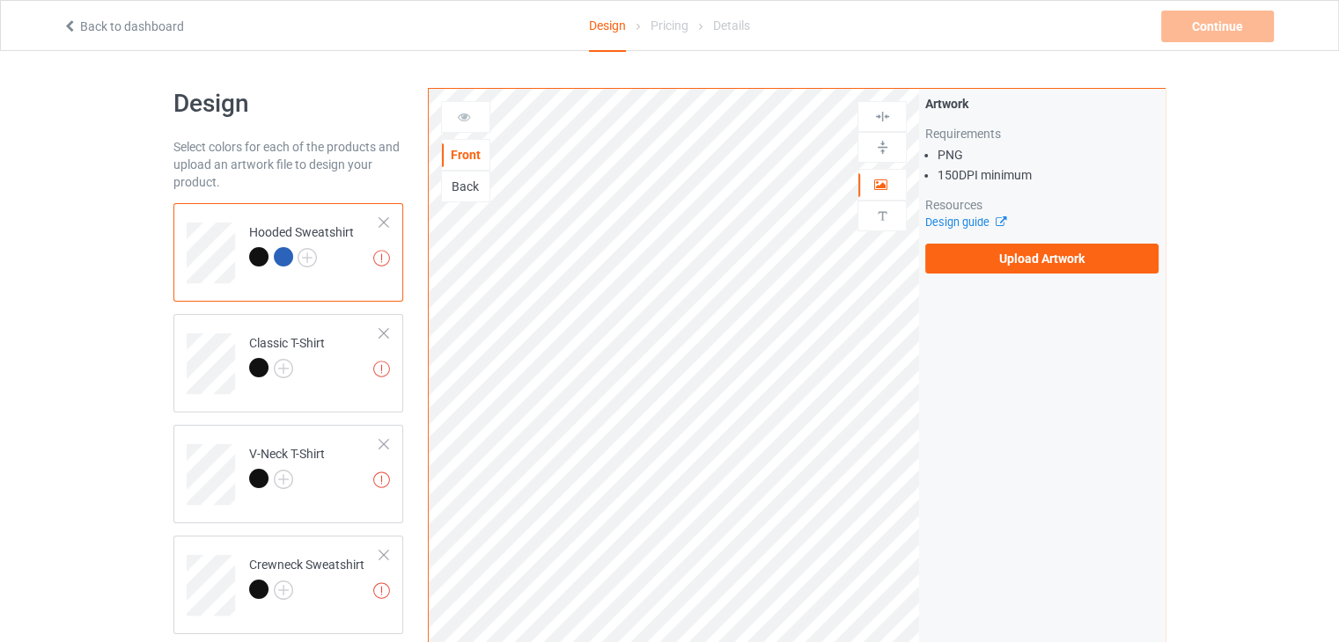
click at [255, 261] on div at bounding box center [258, 256] width 19 height 19
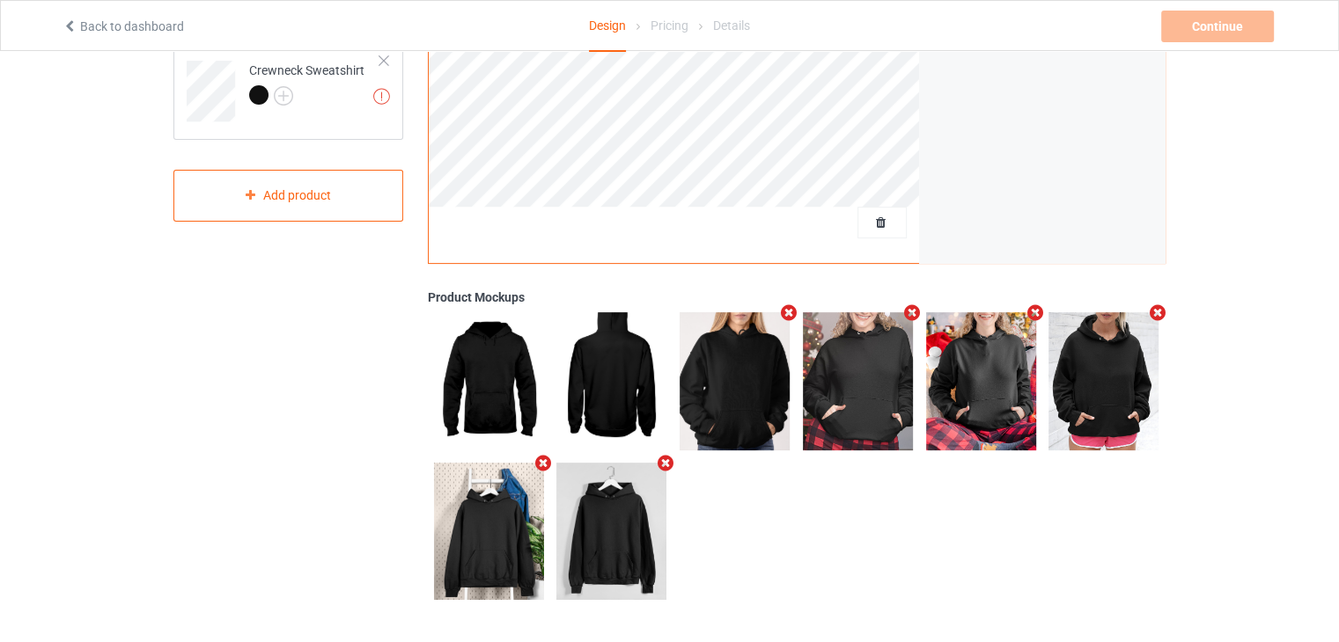
click at [639, 528] on img at bounding box center [611, 531] width 110 height 137
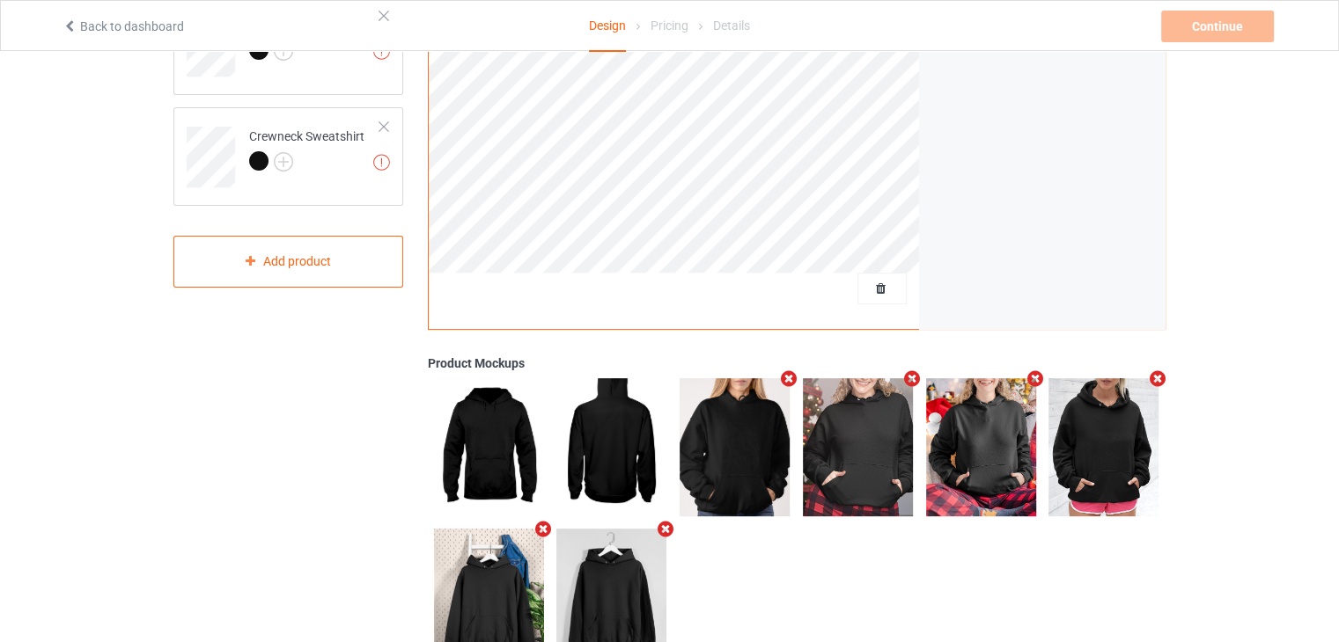
scroll to position [143, 0]
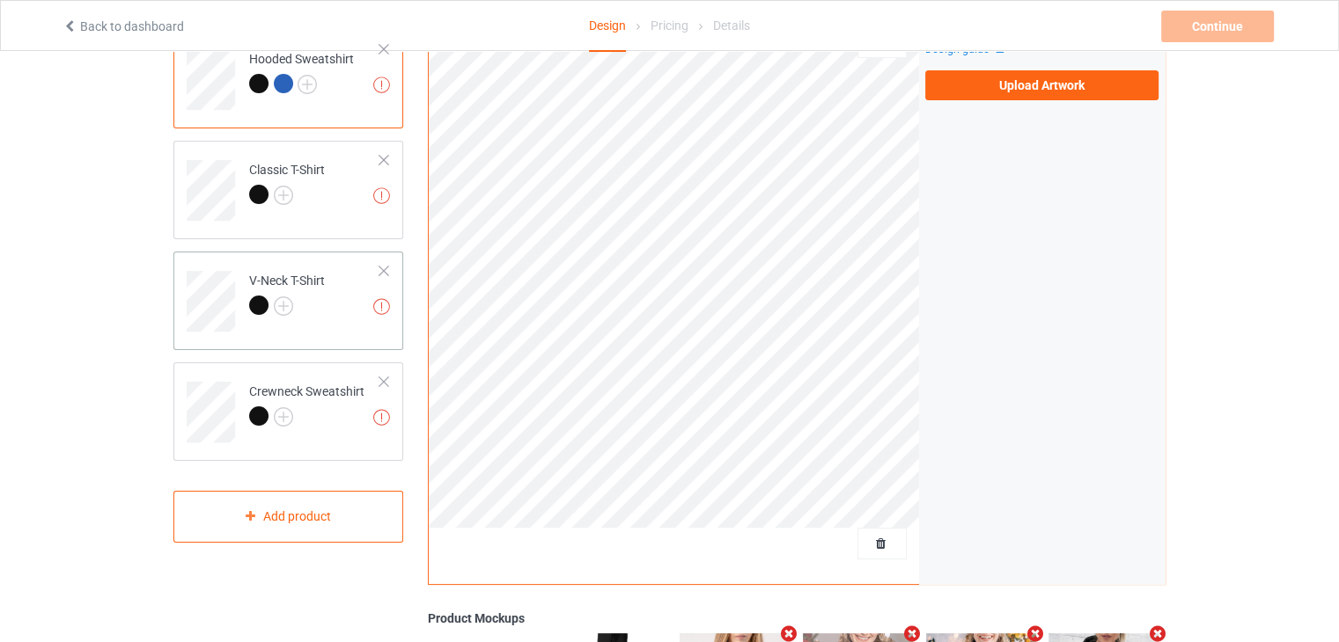
scroll to position [143, 0]
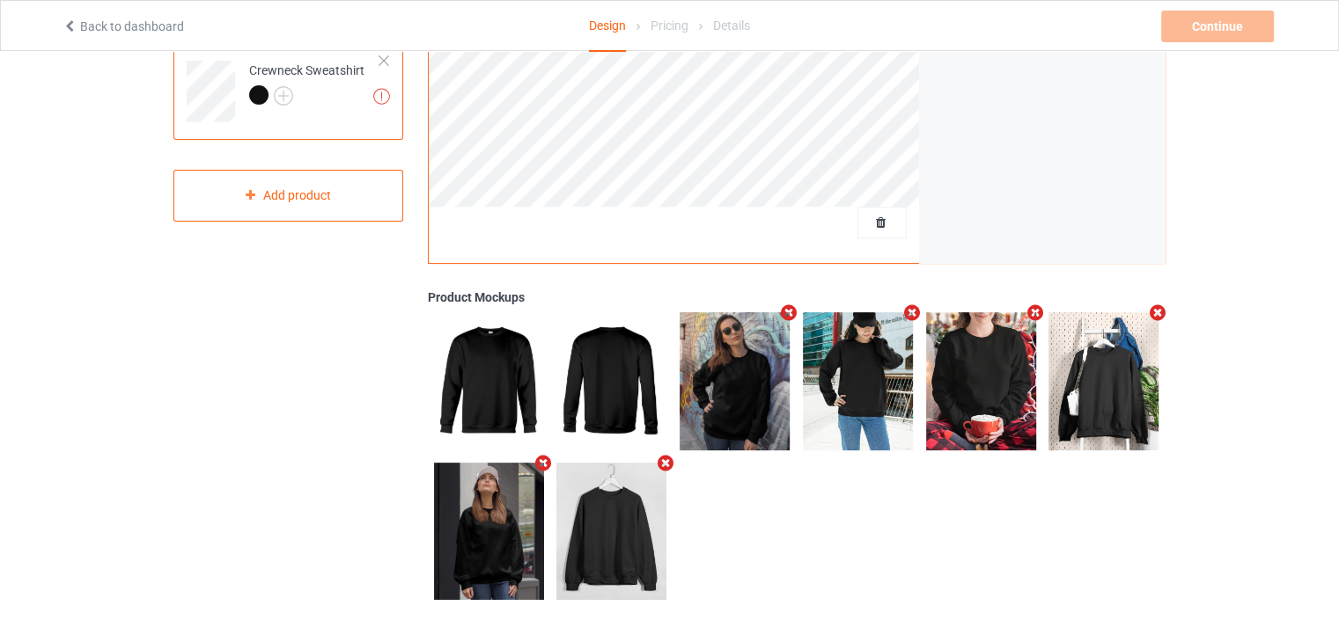
scroll to position [143, 0]
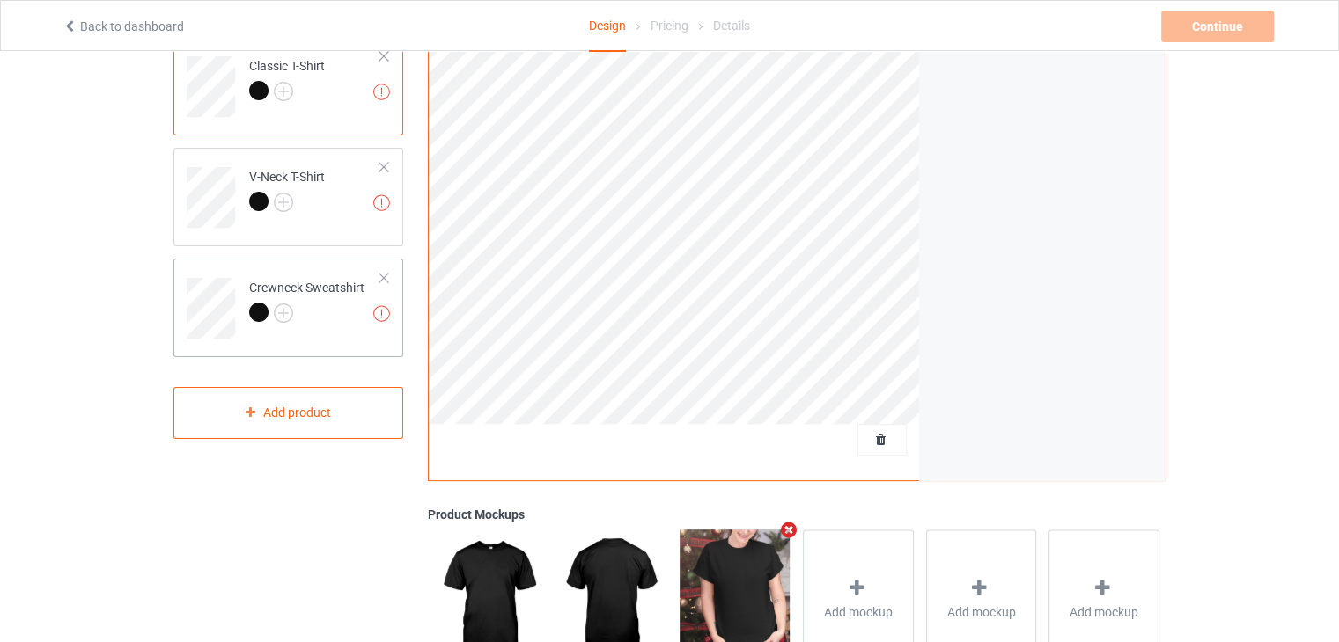
scroll to position [232, 0]
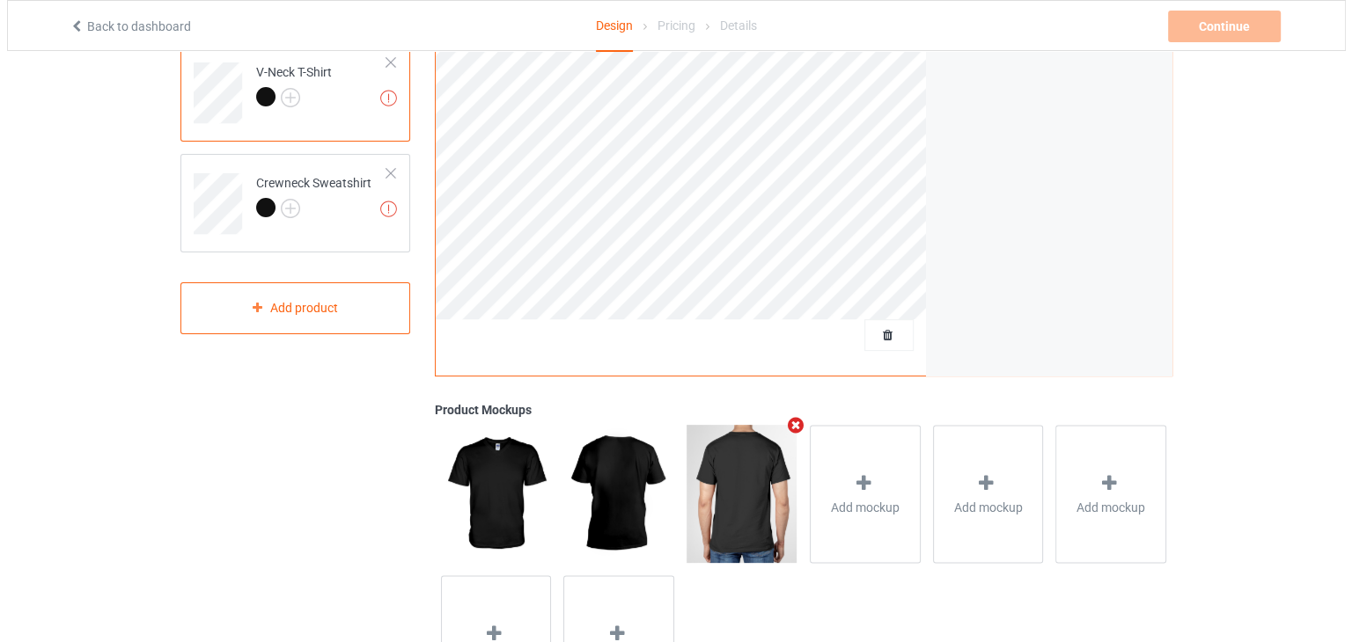
scroll to position [496, 0]
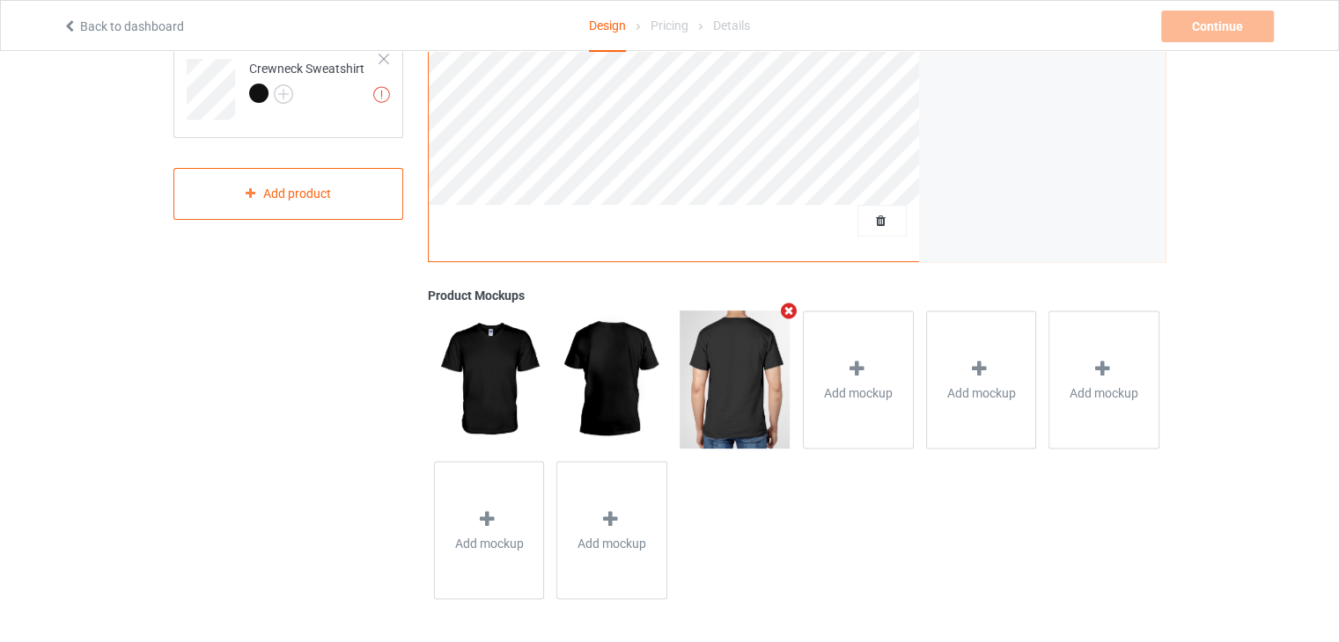
click at [789, 310] on icon "Remove mockup" at bounding box center [789, 311] width 22 height 18
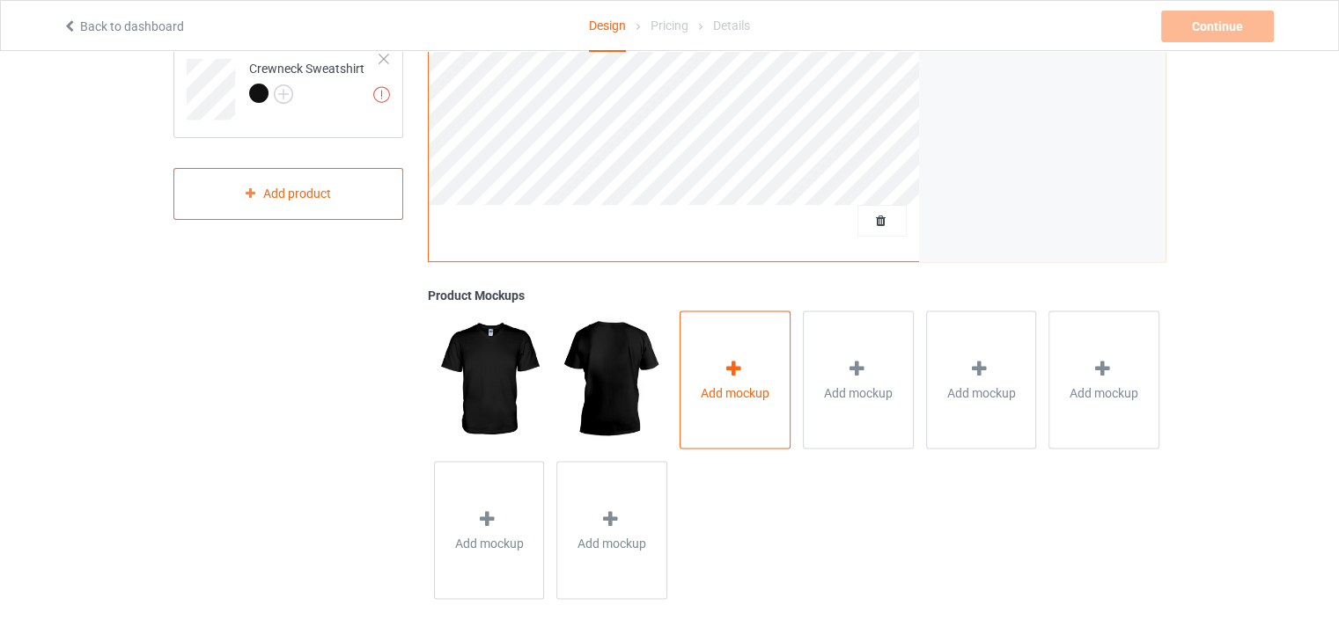
click at [749, 385] on span "Add mockup" at bounding box center [735, 393] width 69 height 18
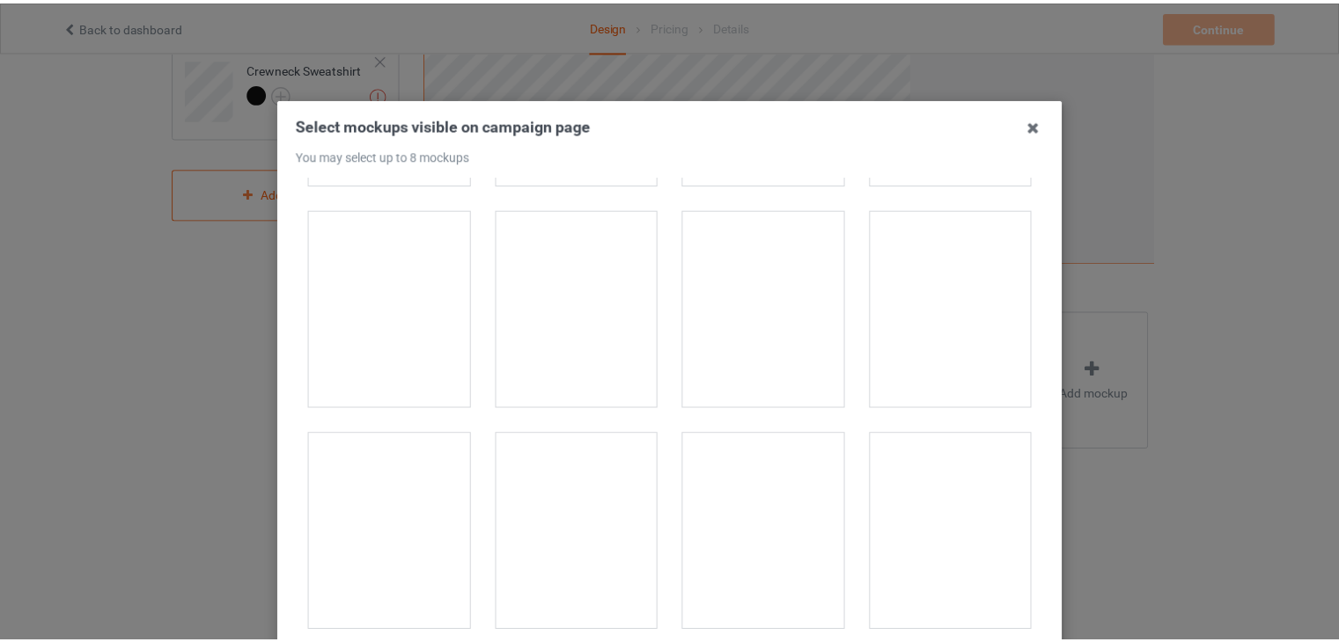
scroll to position [1848, 0]
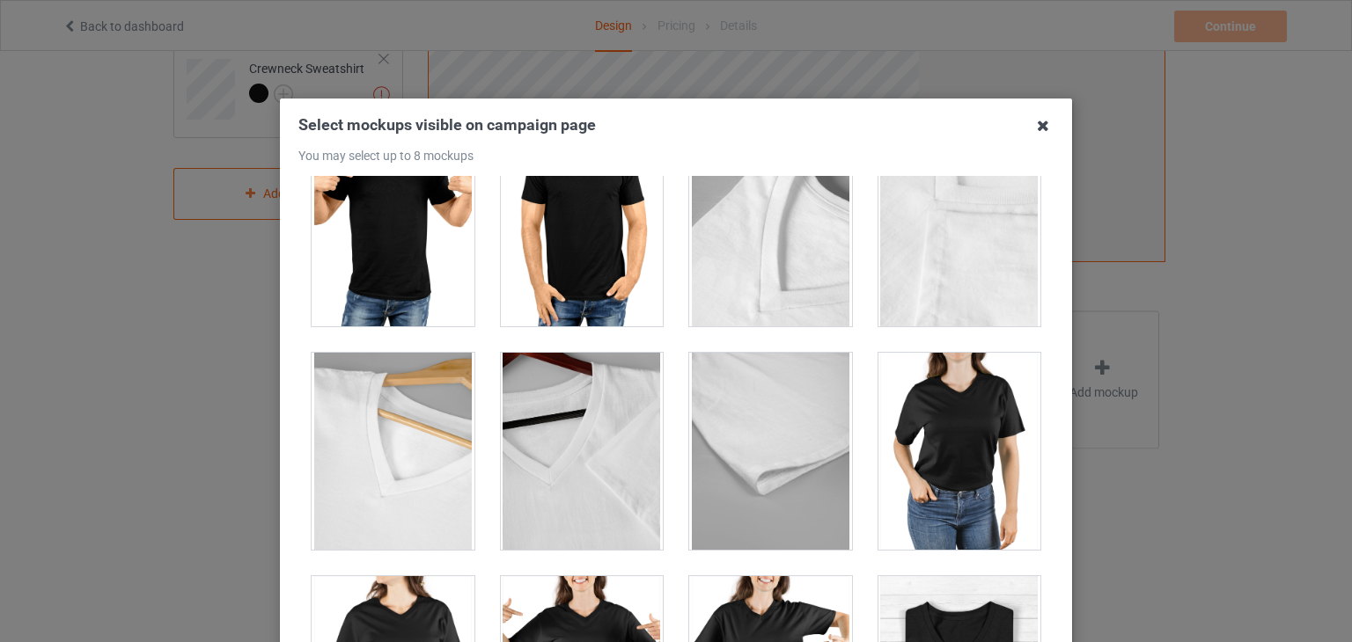
click at [1038, 124] on icon at bounding box center [1043, 126] width 28 height 28
